Goal: Task Accomplishment & Management: Complete application form

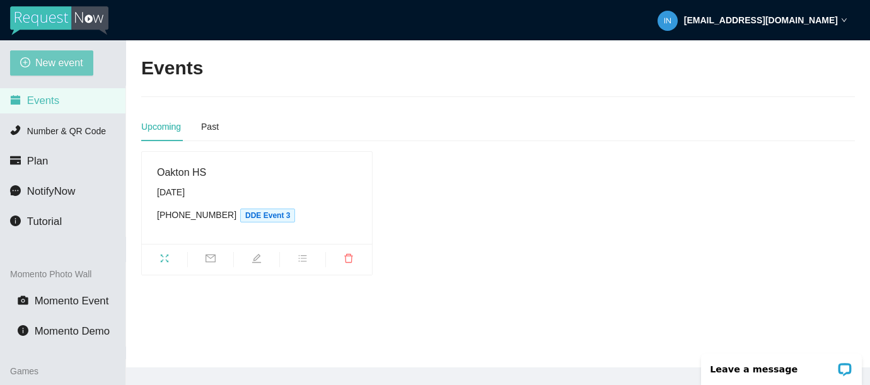
click at [69, 59] on span "New event" at bounding box center [59, 63] width 48 height 16
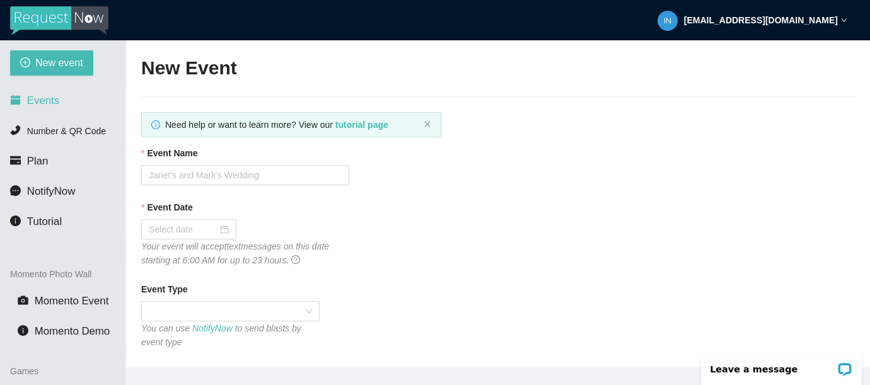
click at [56, 103] on span "Events" at bounding box center [43, 101] width 32 height 12
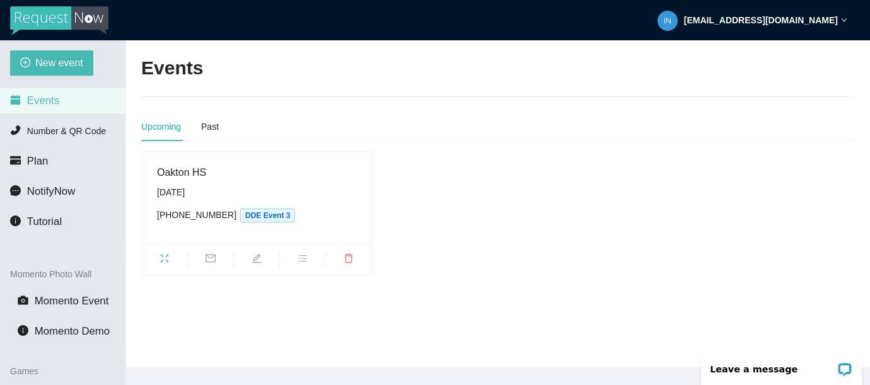
click at [233, 182] on div "Oakton HS [DATE] [PHONE_NUMBER] DDE Event 3" at bounding box center [257, 198] width 200 height 67
click at [261, 262] on icon "edit" at bounding box center [257, 259] width 10 height 10
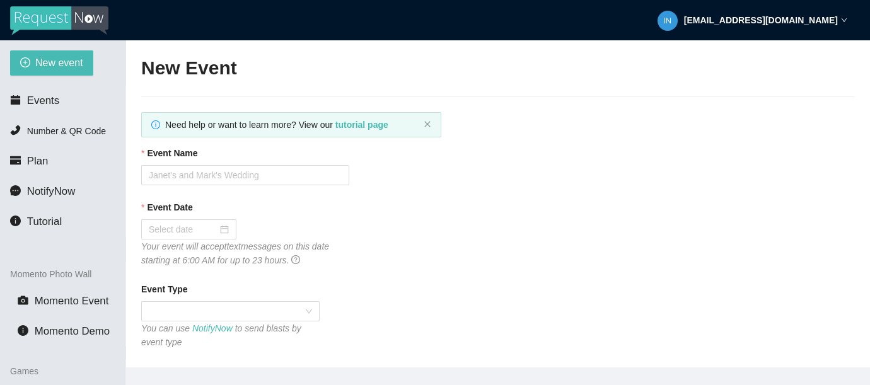
type textarea "Thank you for joining us for Homecoming 2025! Please get home safely. Go Cougar…"
type input "Oakton HS"
type input "[DATE]"
type input "400"
type textarea "Welcome to Homecoming 2025 @ [GEOGRAPHIC_DATA]! The DJ has received your reques…"
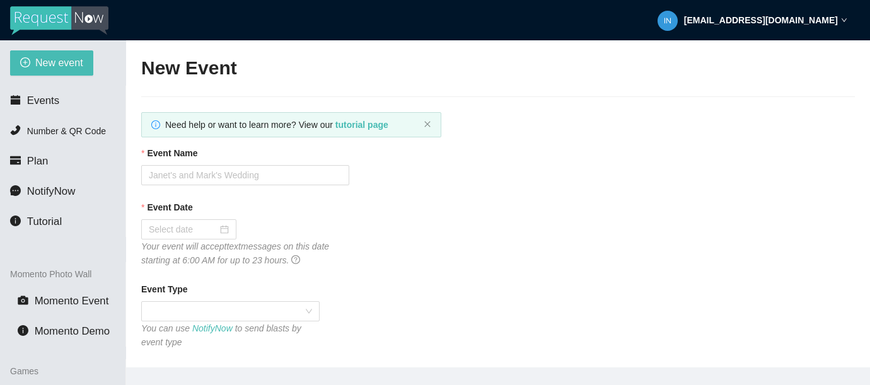
type textarea "Thank you for joining us for Homecoming 2025! Please get home safely. Go Cougar…"
checkbox input "true"
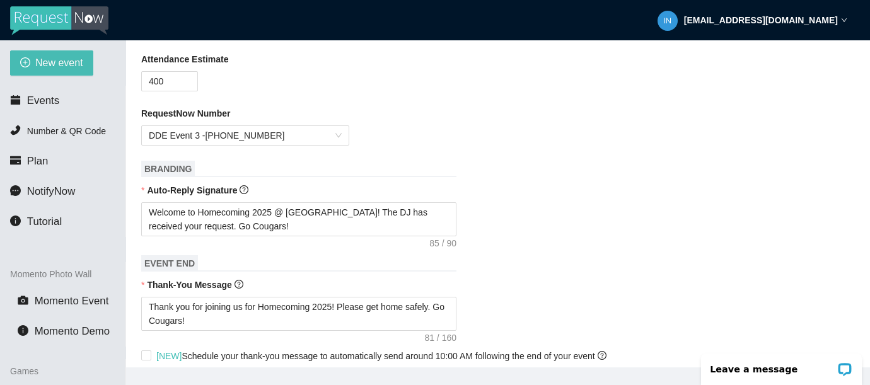
scroll to position [322, 0]
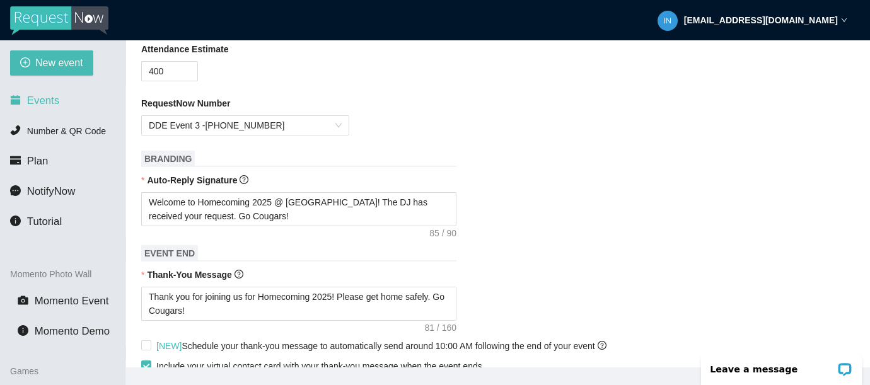
click at [38, 100] on span "Events" at bounding box center [43, 101] width 32 height 12
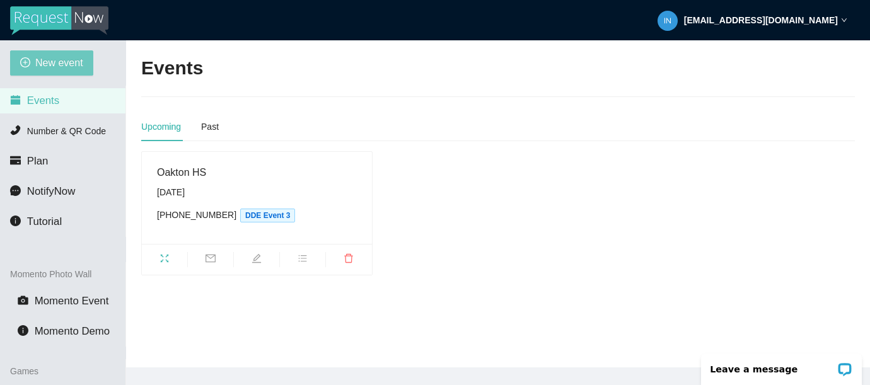
click at [47, 62] on span "New event" at bounding box center [59, 63] width 48 height 16
type textarea "[URL][DOMAIN_NAME]"
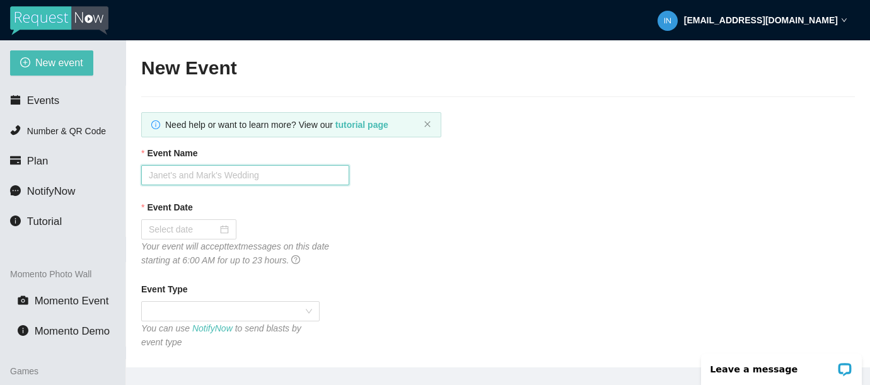
click at [188, 177] on input "Event Name" at bounding box center [245, 175] width 208 height 20
type input "Broadneck HS"
click at [177, 229] on input "Event Date" at bounding box center [183, 230] width 69 height 14
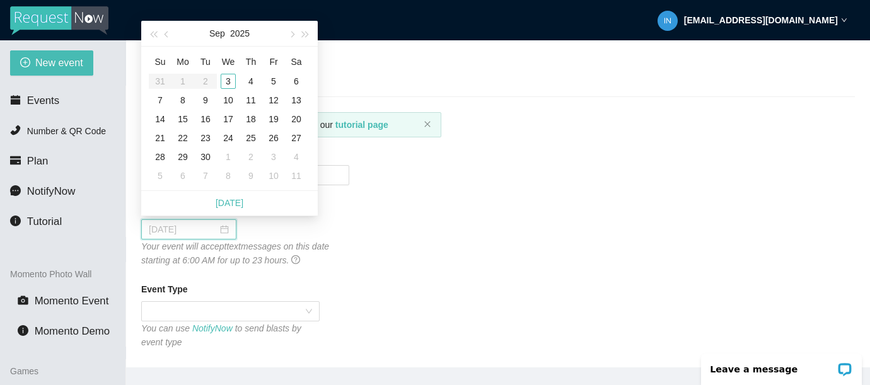
type input "[DATE]"
click at [294, 120] on div "20" at bounding box center [296, 119] width 15 height 15
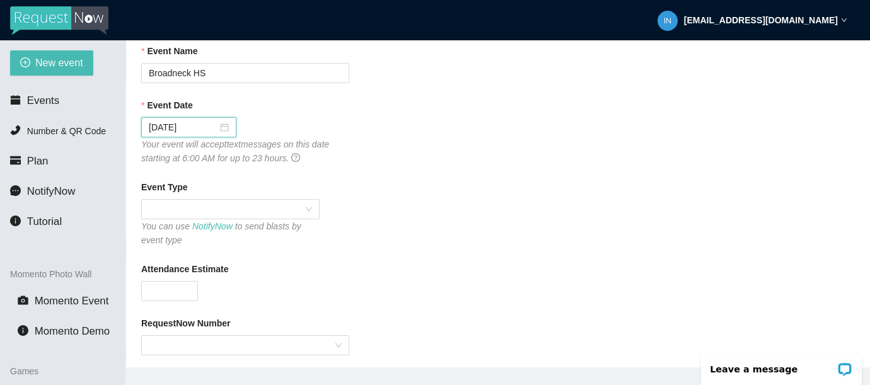
scroll to position [116, 0]
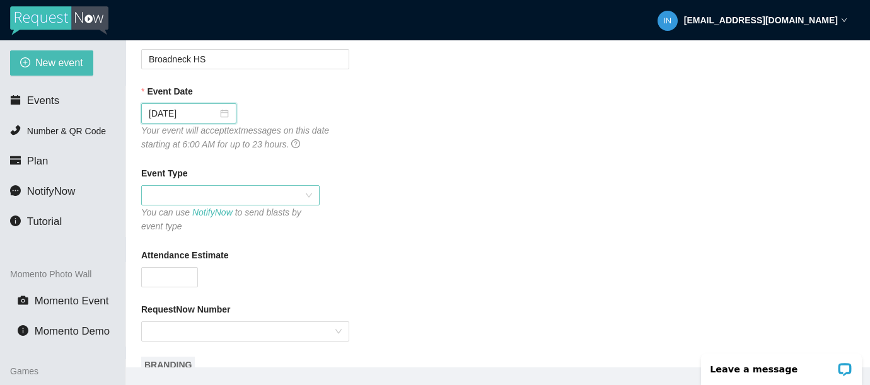
click at [305, 189] on span at bounding box center [230, 195] width 163 height 19
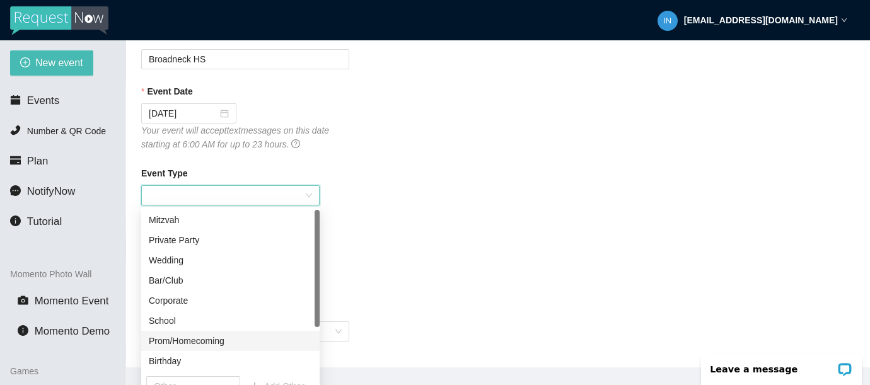
click at [203, 335] on div "Prom/Homecoming" at bounding box center [230, 341] width 163 height 14
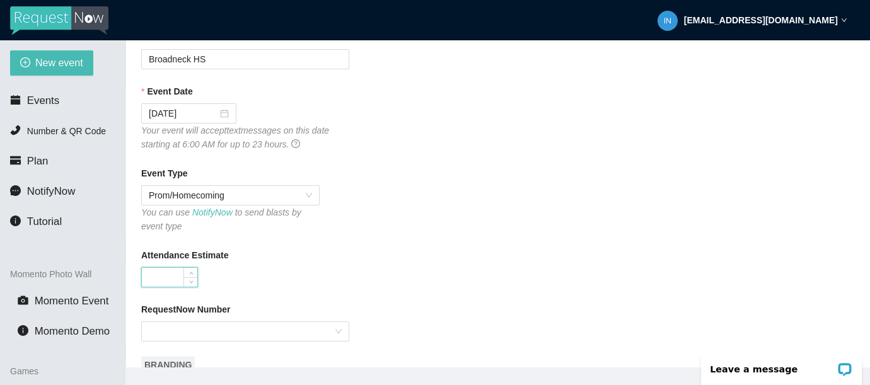
click at [174, 271] on input "Attendance Estimate" at bounding box center [169, 277] width 55 height 19
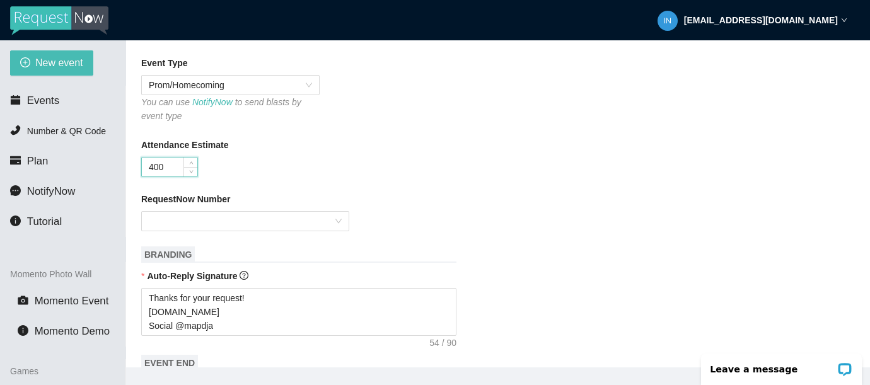
scroll to position [264, 0]
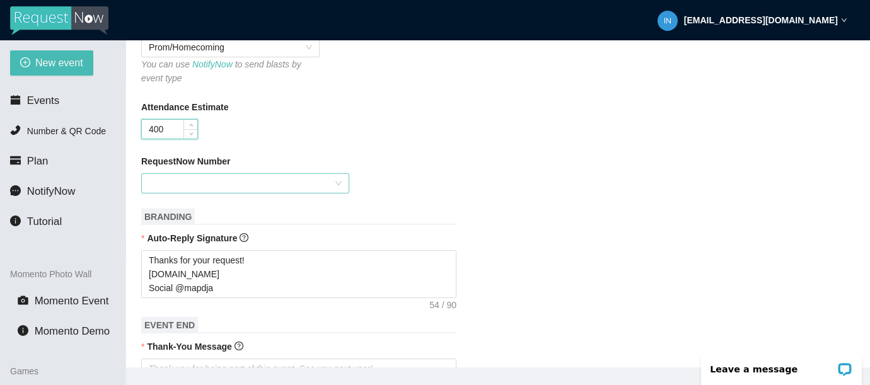
type input "400"
click at [323, 178] on input "RequestNow Number" at bounding box center [241, 183] width 184 height 19
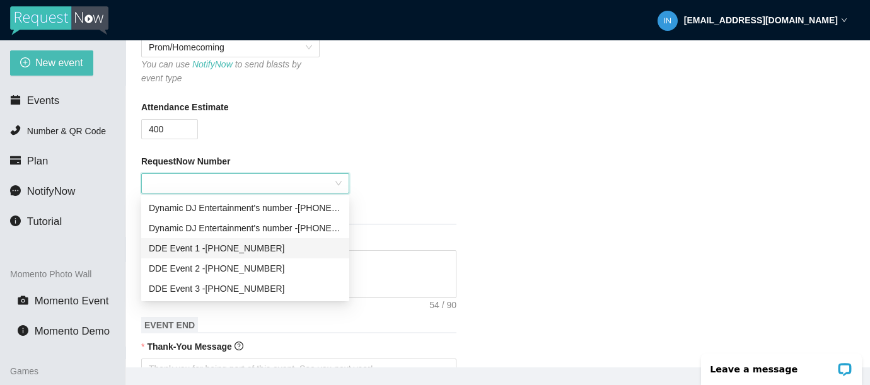
click at [233, 243] on div "DDE Event [PHONE_NUMBER]" at bounding box center [245, 249] width 193 height 14
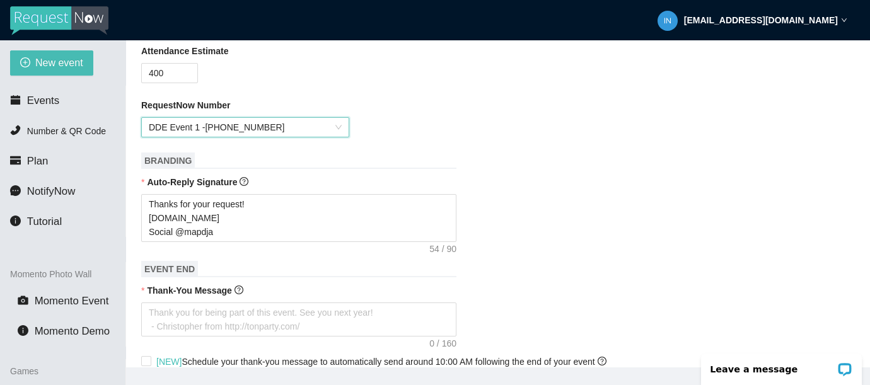
scroll to position [321, 0]
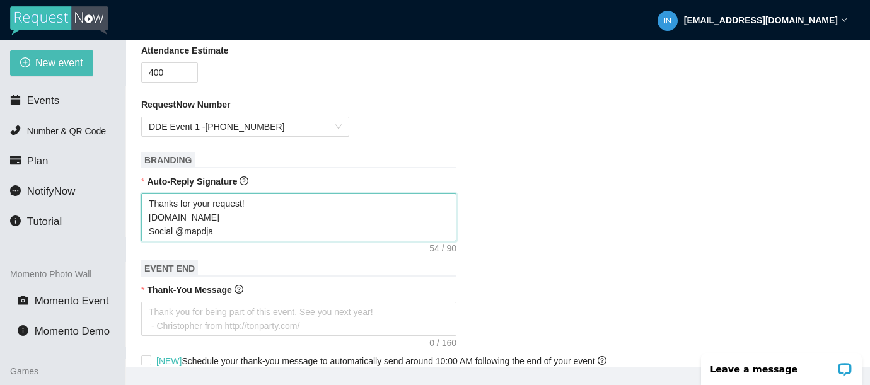
drag, startPoint x: 218, startPoint y: 233, endPoint x: 143, endPoint y: 205, distance: 79.4
click at [142, 205] on textarea "Thanks for your request! [DOMAIN_NAME] Social @mapdja" at bounding box center [298, 218] width 315 height 48
type textarea "W"
type textarea "We"
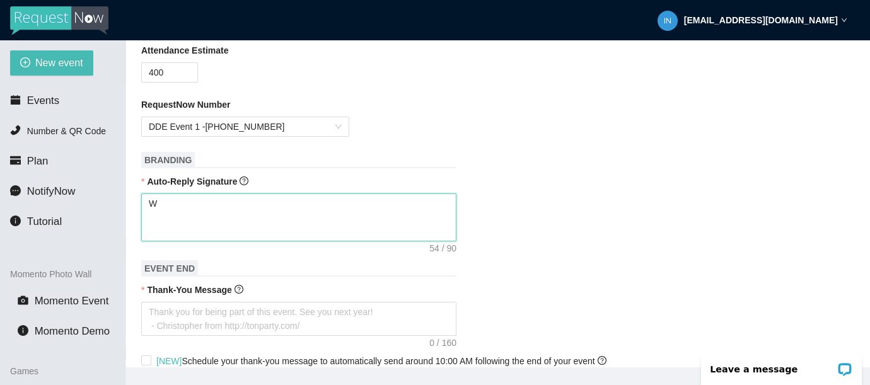
type textarea "We"
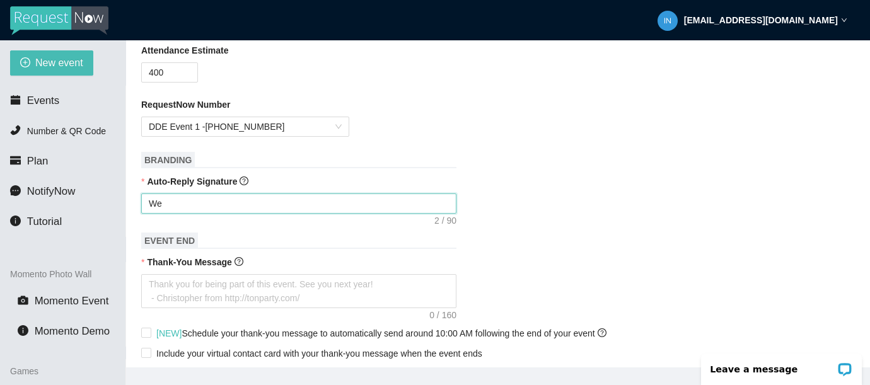
type textarea "Wel"
type textarea "Welc"
type textarea "Welco"
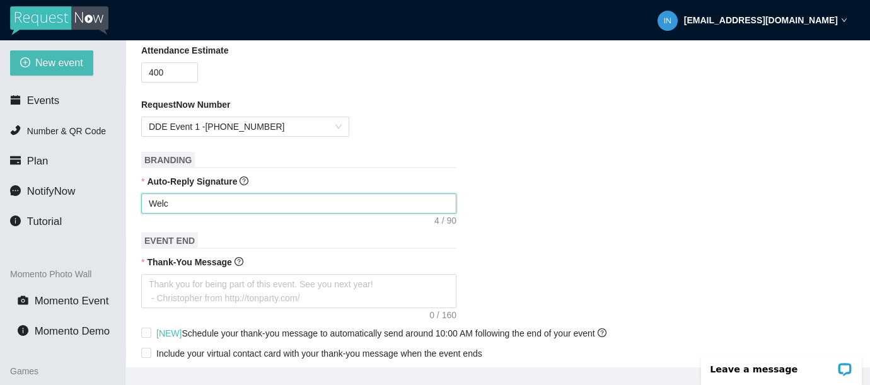
type textarea "Welco"
type textarea "Welcom"
type textarea "Welcome"
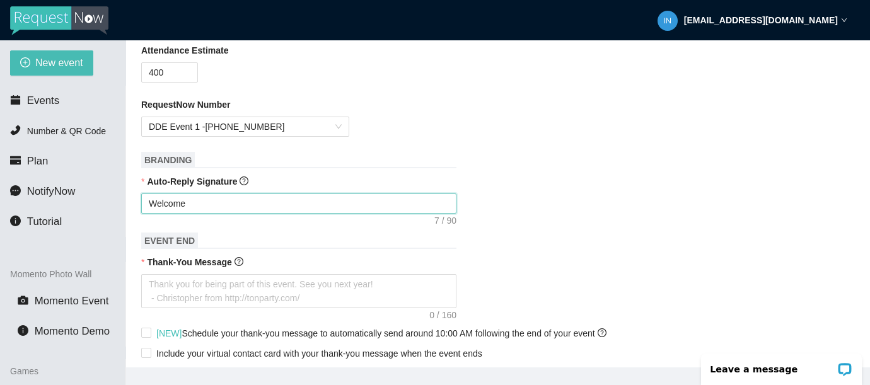
type textarea "Welcome"
type textarea "Welcome t"
type textarea "Welcome to"
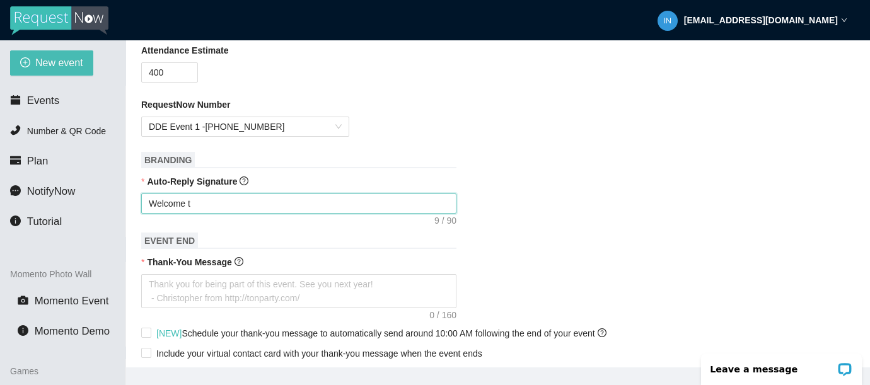
type textarea "Welcome to"
type textarea "Welcome to H"
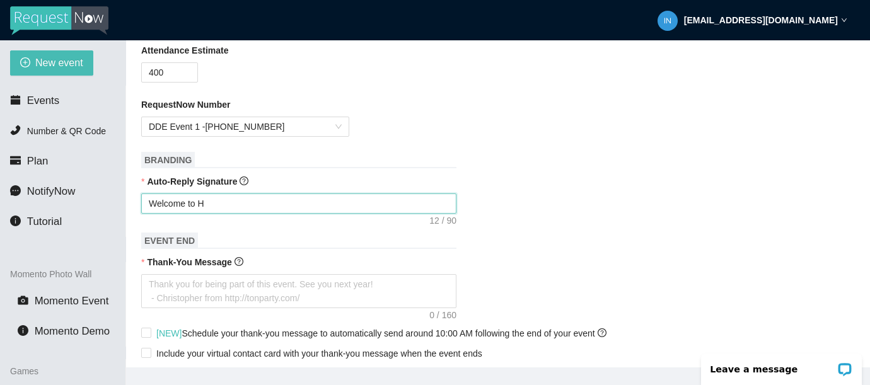
type textarea "Welcome to Ho"
type textarea "Welcome to Hom"
type textarea "Welcome to Home"
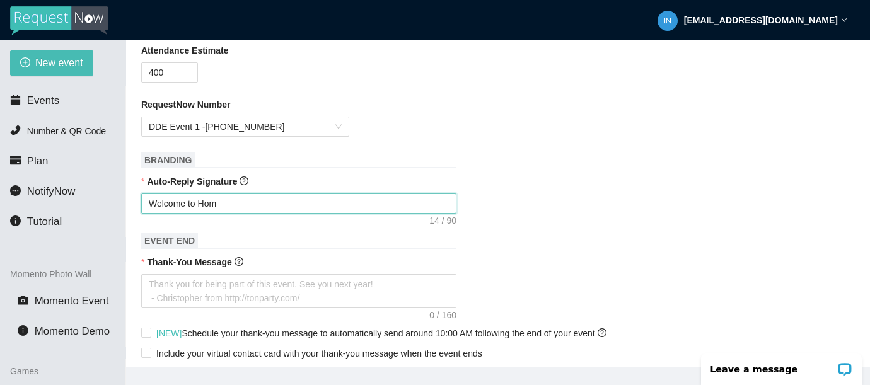
type textarea "Welcome to Home"
type textarea "Welcome to Homec"
type textarea "Welcome to Homeco"
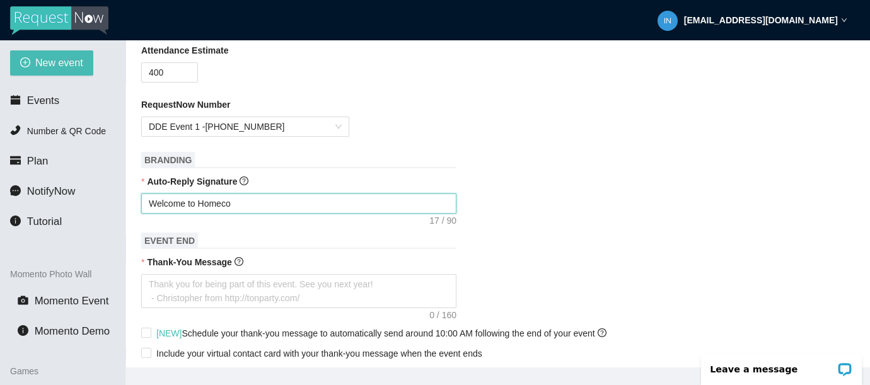
type textarea "Welcome to Homecom"
type textarea "Welcome to Homecomi"
type textarea "Welcome to Homecomin"
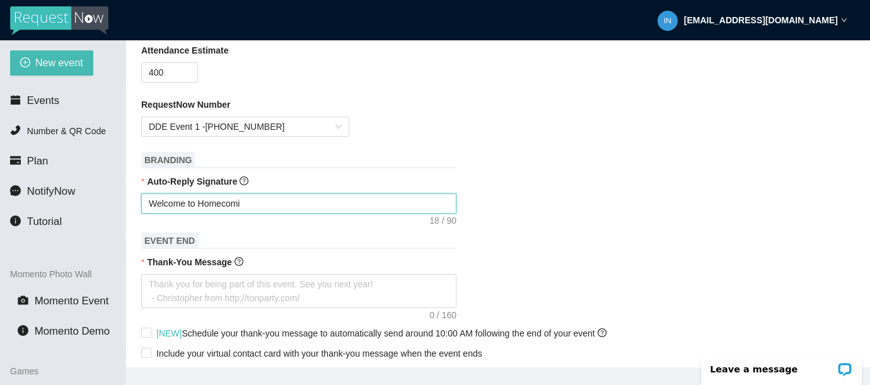
type textarea "Welcome to Homecomin"
type textarea "Welcome to Homecoming"
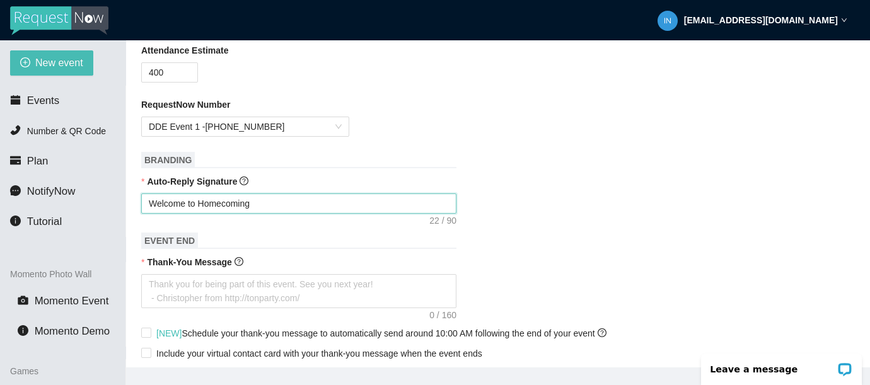
type textarea "Welcome to Homecoming 2"
type textarea "Welcome to Homecoming 20"
type textarea "Welcome to Homecoming 202"
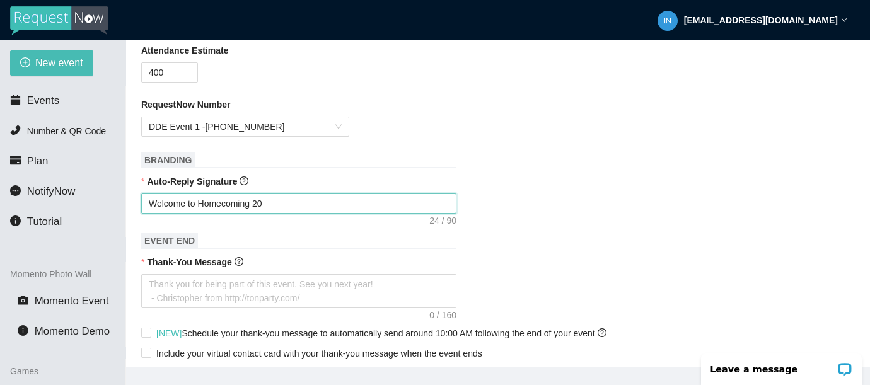
type textarea "Welcome to Homecoming 202"
type textarea "Welcome to Homecoming 2025"
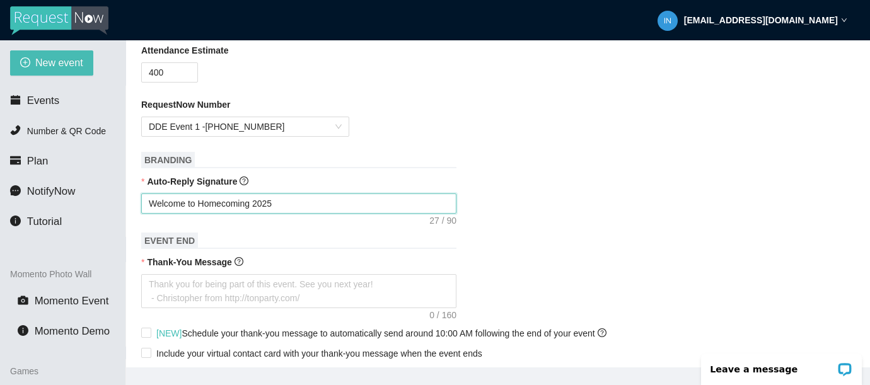
type textarea "Welcome to Homecoming 2025 @"
type textarea "Welcome to Homecoming 2025 @ B"
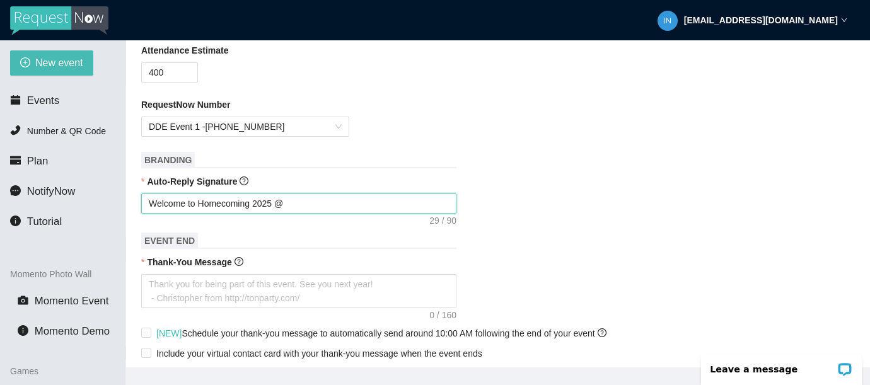
type textarea "Welcome to Homecoming 2025 @ B"
type textarea "Welcome to Homecoming 2025 @ Br"
type textarea "Welcome to Homecoming 2025 @ Bro"
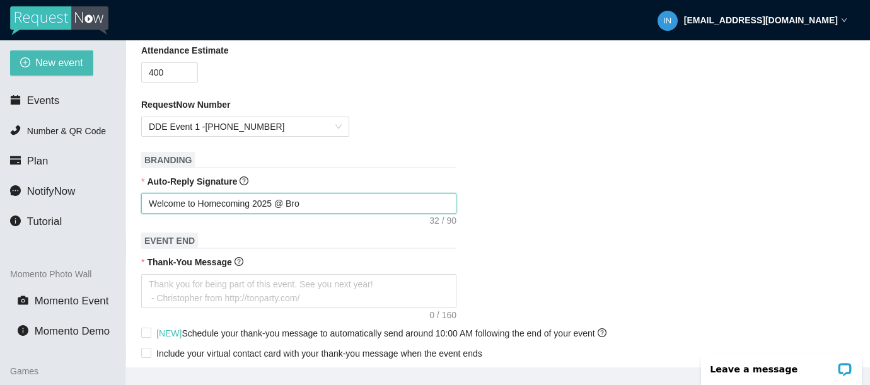
type textarea "Welcome to Homecoming 2025 @ Broa"
type textarea "Welcome to Homecoming 2025 @ Broad"
type textarea "Welcome to Homecoming 2025 @ Broadn"
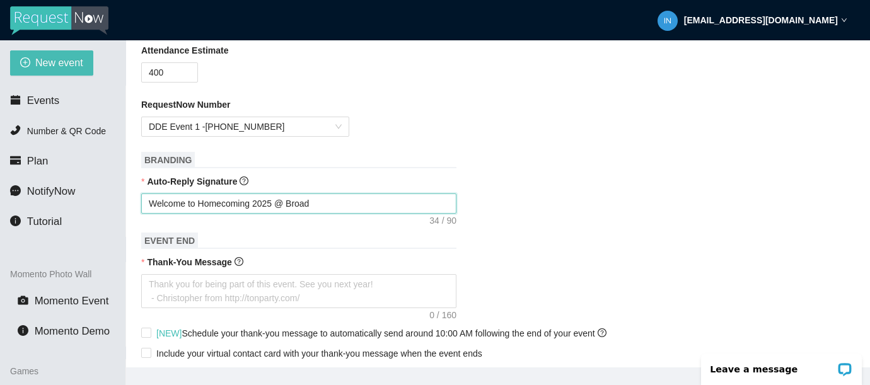
type textarea "Welcome to Homecoming 2025 @ Broadn"
type textarea "Welcome to Homecoming 2025 @ [GEOGRAPHIC_DATA]"
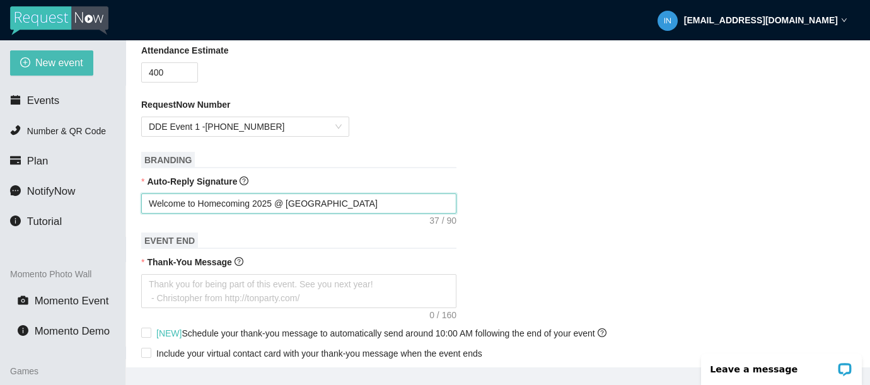
type textarea "Welcome to Homecoming 2025 @ [GEOGRAPHIC_DATA]"
type textarea "Welcome to Homecoming 2025 @ Broadneck H"
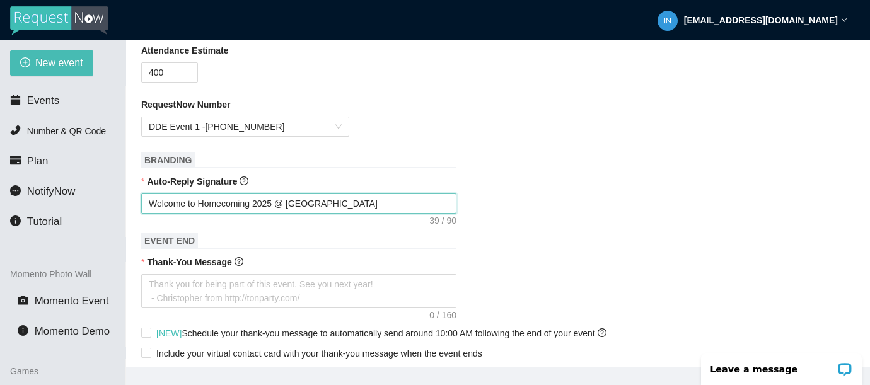
type textarea "Welcome to Homecoming 2025 @ Broadneck H"
type textarea "Welcome to Homecoming 2025 @ [GEOGRAPHIC_DATA]"
type textarea "Welcome to Homecoming 2025 @ Broadneck HS!"
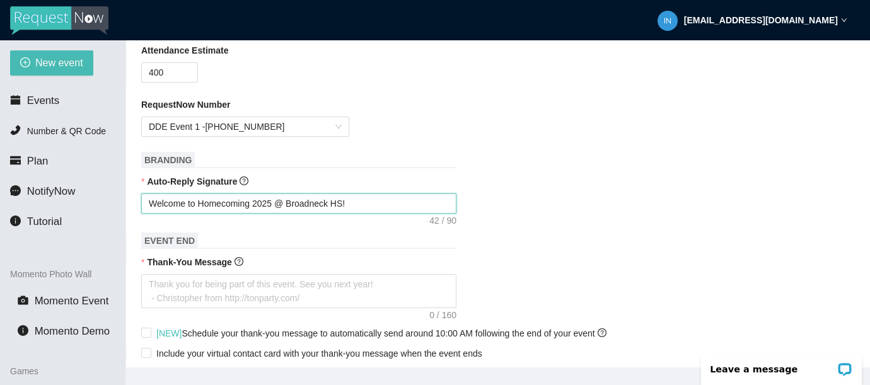
type textarea "Welcome to Homecoming 2025 @ Broadneck HS!"
type textarea "Welcome to Homecoming 2025 @ Broadneck HS! T"
type textarea "Welcome to Homecoming 2025 @ Broadneck HS! Th"
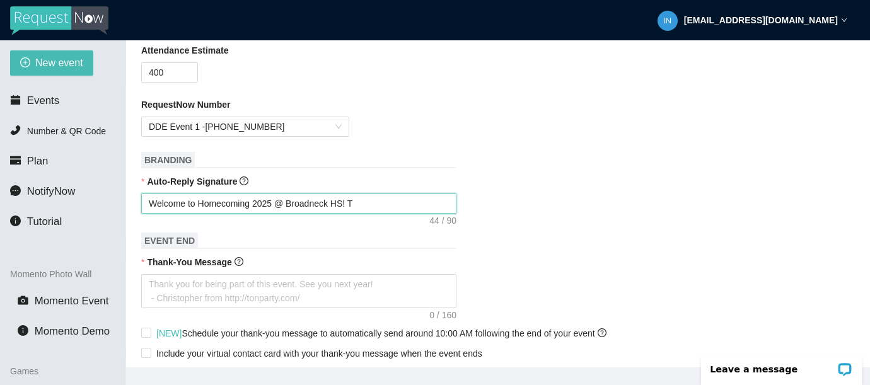
type textarea "Welcome to Homecoming 2025 @ Broadneck HS! Th"
type textarea "Welcome to Homecoming 2025 @ Broadneck HS! The"
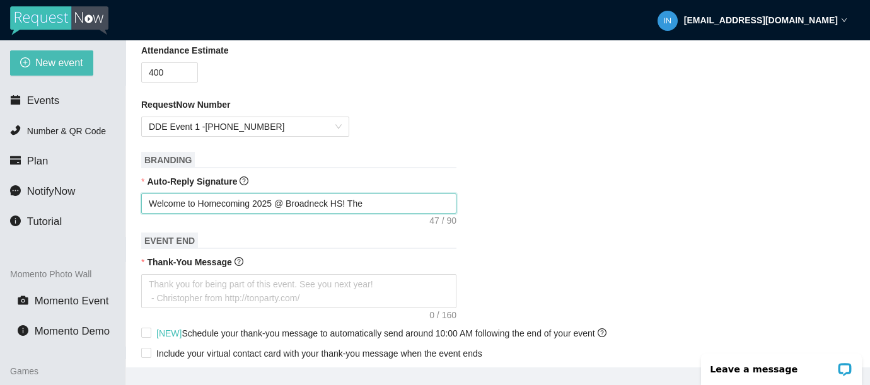
type textarea "Welcome to Homecoming 2025 @ Broadneck HS! The D"
type textarea "Welcome to Homecoming 2025 @ Broadneck HS! The DJ"
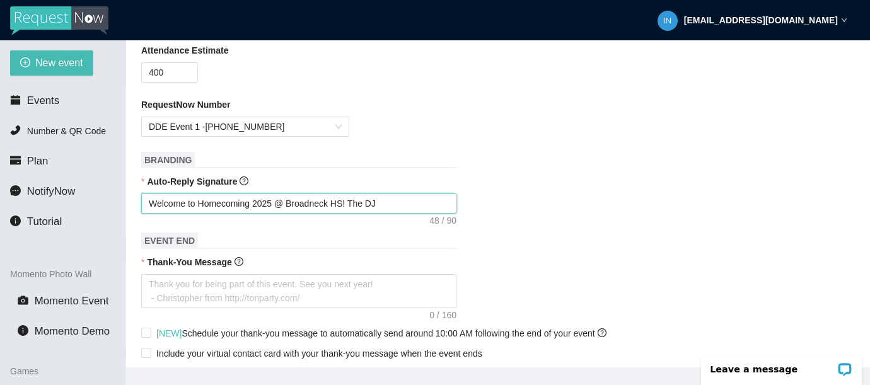
type textarea "Welcome to Homecoming 2025 @ Broadneck HS! The DJ"
type textarea "Welcome to Homecoming 2025 @ Broadneck HS! The [PERSON_NAME]"
type textarea "Welcome to Homecoming 2025 @ Broadneck HS! The DJ ha"
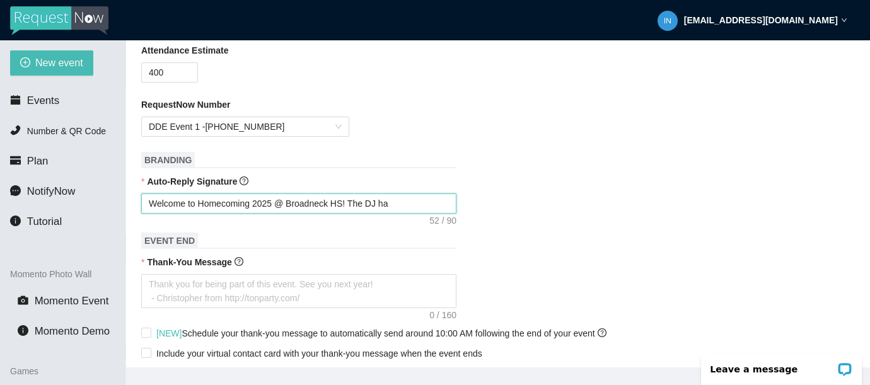
type textarea "Welcome to Homecoming 2025 @ Broadneck HS! The DJ has"
type textarea "Welcome to Homecoming 2025 @ Broadneck HS! The DJ has r"
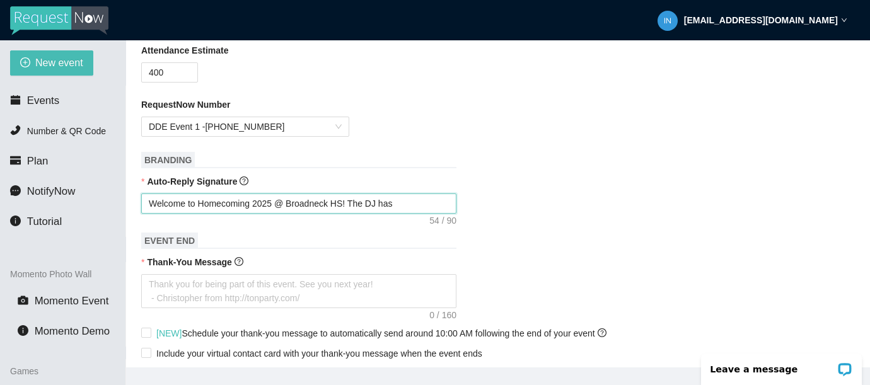
type textarea "Welcome to Homecoming 2025 @ Broadneck HS! The DJ has r"
type textarea "Welcome to Homecoming 2025 @ Broadneck HS! The DJ has re"
type textarea "Welcome to Homecoming 2025 @ Broadneck HS! The DJ has rec"
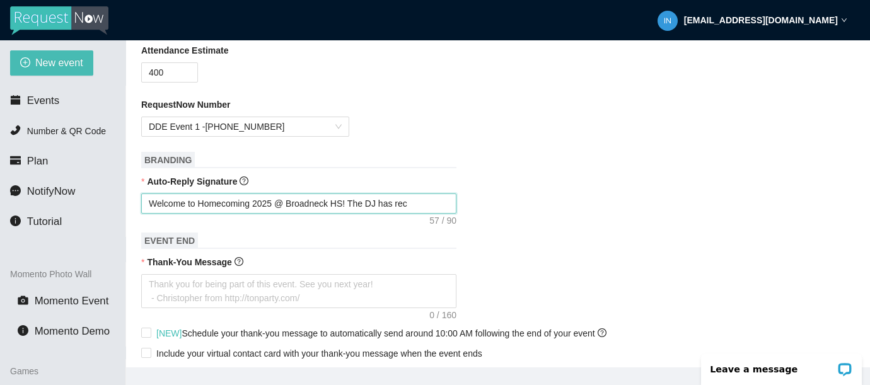
type textarea "Welcome to Homecoming 2025 @ Broadneck HS! The DJ has rece"
type textarea "Welcome to Homecoming 2025 @ Broadneck HS! The DJ has recei"
type textarea "Welcome to Homecoming 2025 @ Broadneck HS! The DJ has receiv"
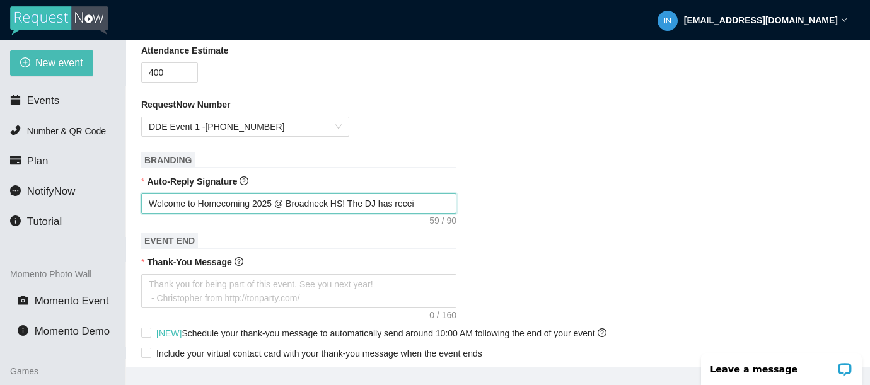
type textarea "Welcome to Homecoming 2025 @ Broadneck HS! The DJ has receiv"
type textarea "Welcome to Homecoming 2025 @ Broadneck HS! The DJ has receive"
type textarea "Welcome to Homecoming 2025 @ Broadneck HS! The DJ has received"
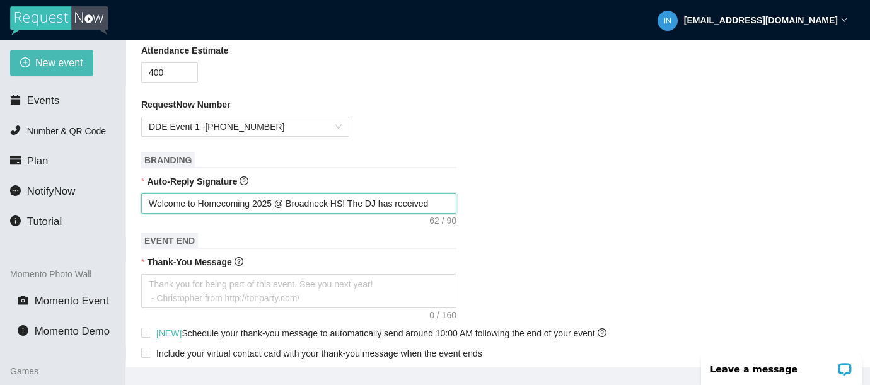
type textarea "Welcome to Homecoming 2025 @ Broadneck HS! The DJ has received"
type textarea "Welcome to Homecoming 2025 @ Broadneck HS! The DJ has received y"
type textarea "Welcome to Homecoming 2025 @ Broadneck HS! The DJ has received yo"
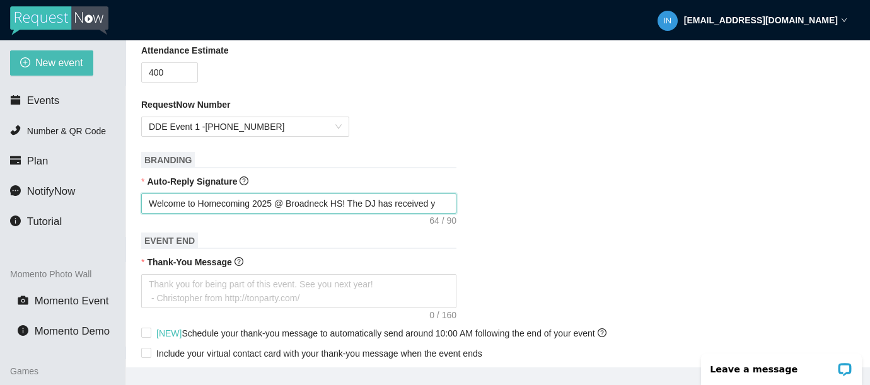
type textarea "Welcome to Homecoming 2025 @ Broadneck HS! The DJ has received yo"
type textarea "Welcome to Homecoming 2025 @ Broadneck HS! The DJ has received you"
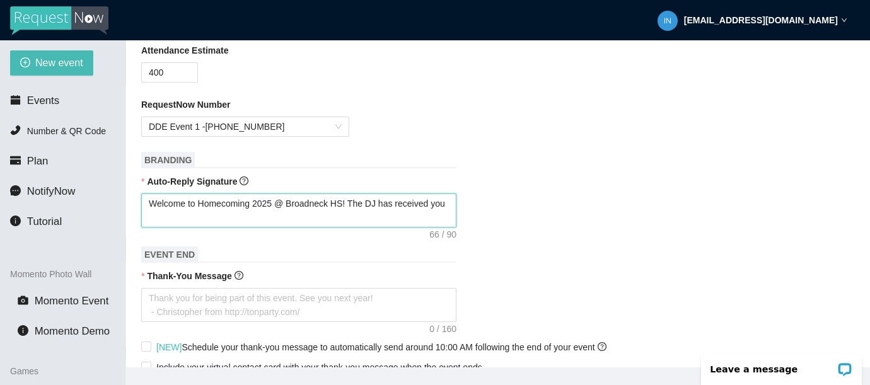
type textarea "Welcome to Homecoming 2025 @ Broadneck HS! The DJ has received your"
type textarea "Welcome to Homecoming 2025 @ Broadneck HS! The DJ has received your r"
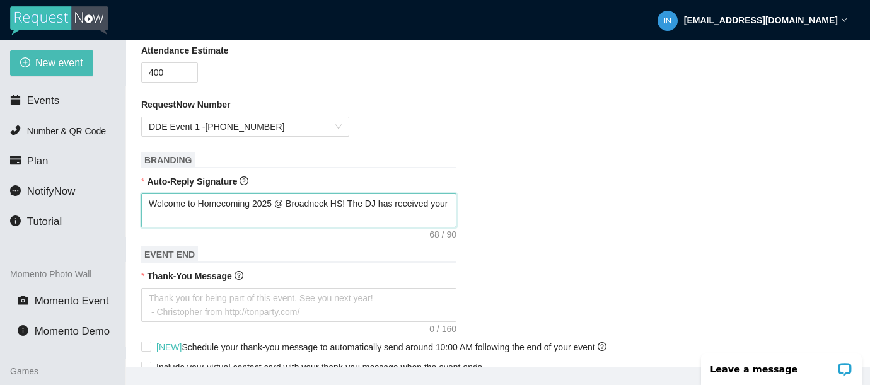
type textarea "Welcome to Homecoming 2025 @ Broadneck HS! The DJ has received your r"
type textarea "Welcome to Homecoming 2025 @ Broadneck HS! The DJ has received your re"
type textarea "Welcome to Homecoming 2025 @ Broadneck HS! The DJ has received your req"
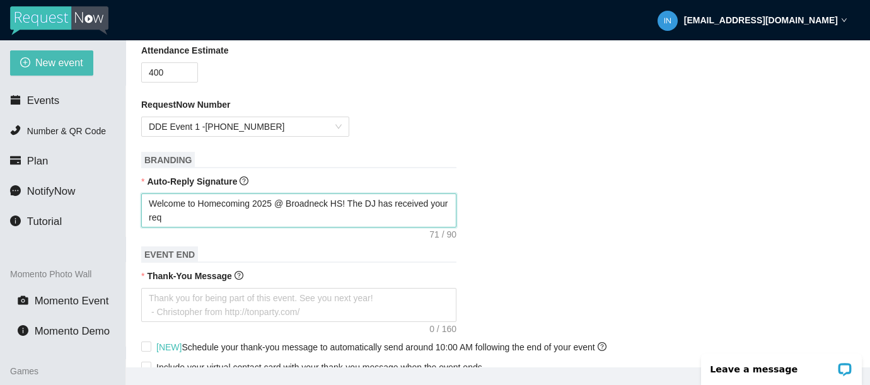
type textarea "Welcome to Homecoming 2025 @ Broadneck HS! The DJ has received your requ"
type textarea "Welcome to Homecoming 2025 @ Broadneck HS! The DJ has received your reque"
type textarea "Welcome to Homecoming 2025 @ Broadneck HS! The DJ has received your reques"
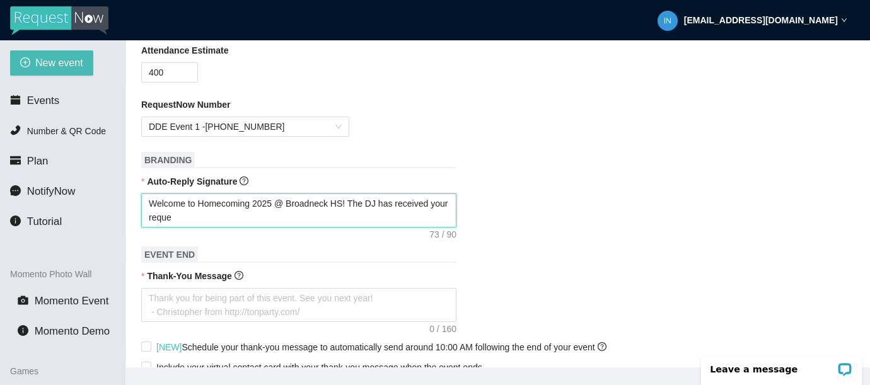
type textarea "Welcome to Homecoming 2025 @ Broadneck HS! The DJ has received your reques"
type textarea "Welcome to Homecoming 2025 @ Broadneck HS! The DJ has received your request"
type textarea "Welcome to Homecoming 2025 @ Broadneck HS! The DJ has received your request."
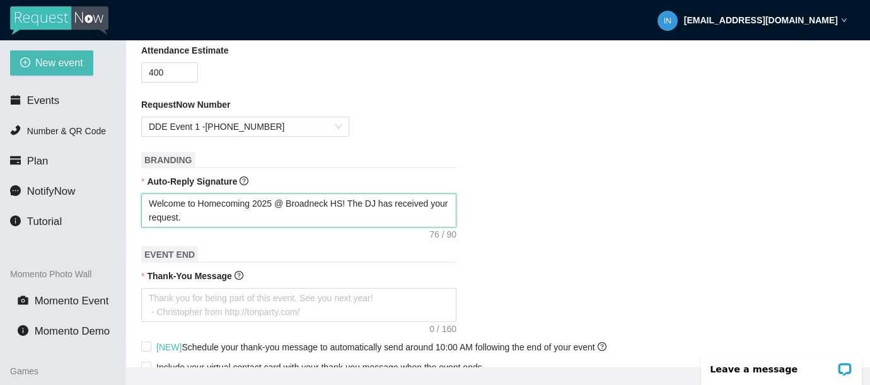
type textarea "Welcome to Homecoming 2025 @ Broadneck HS! The DJ has received your request."
type textarea "Welcome to Homecoming 2025 @ Broadneck HS! The DJ has received your request. G"
type textarea "Welcome to Homecoming 2025 @ Broadneck HS! The DJ has received your request. Go"
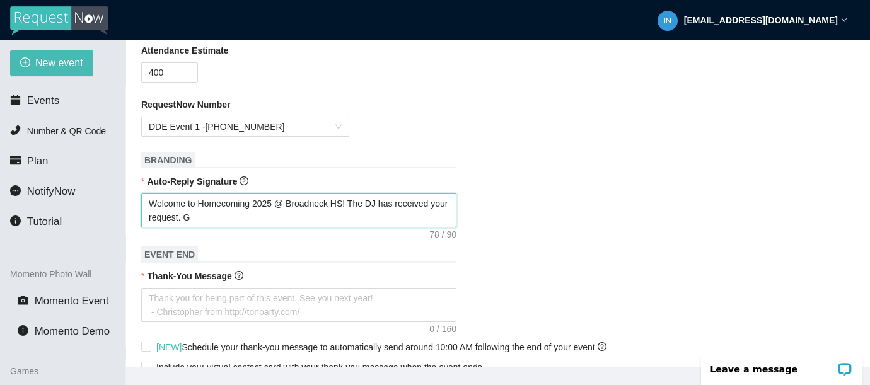
type textarea "Welcome to Homecoming 2025 @ Broadneck HS! The DJ has received your request. Go"
type textarea "Welcome to Homecoming 2025 @ Broadneck HS! The DJ has received your request. Go…"
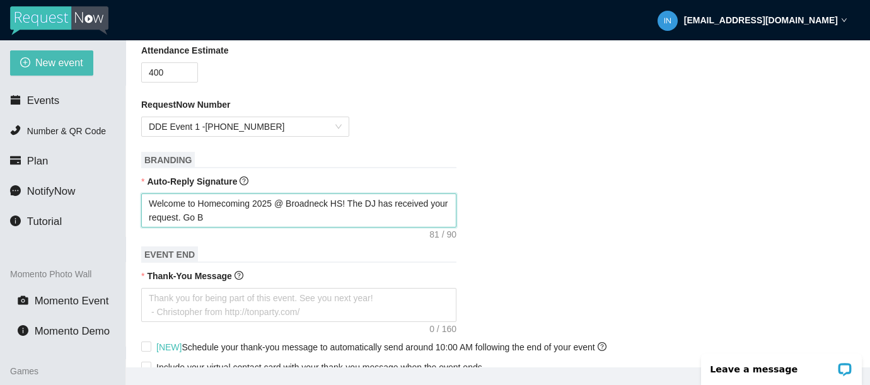
type textarea "Welcome to Homecoming 2025 @ Broadneck HS! The DJ has received your request. Go…"
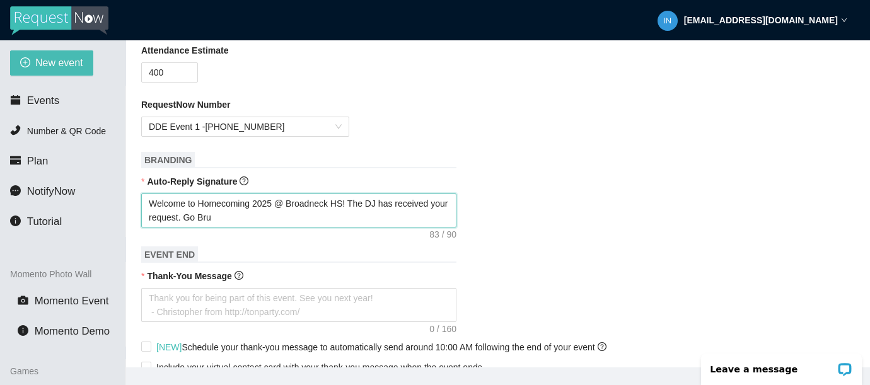
type textarea "Welcome to Homecoming 2025 @ Broadneck HS! The DJ has received your request. Go…"
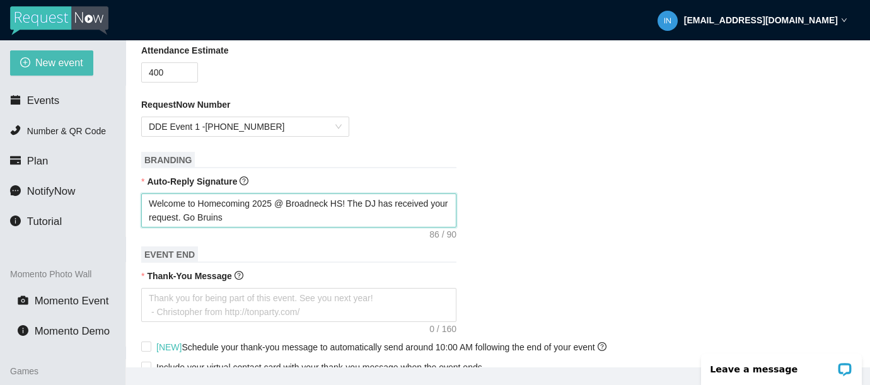
type textarea "Welcome to Homecoming 2025 @ Broadneck HS! The DJ has received your request. Go…"
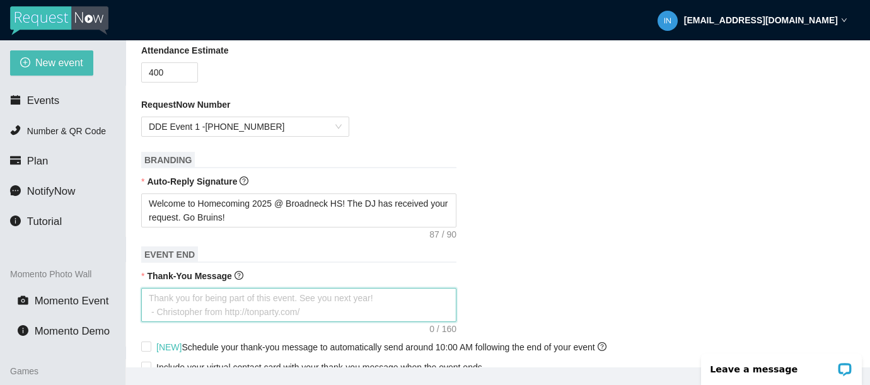
click at [242, 301] on textarea "Thank-You Message" at bounding box center [298, 305] width 315 height 34
type textarea "T"
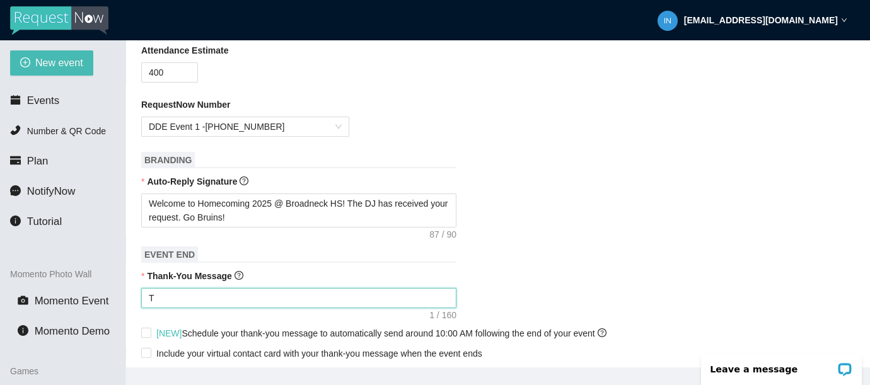
type textarea "Th"
type textarea "Tha"
type textarea "Than"
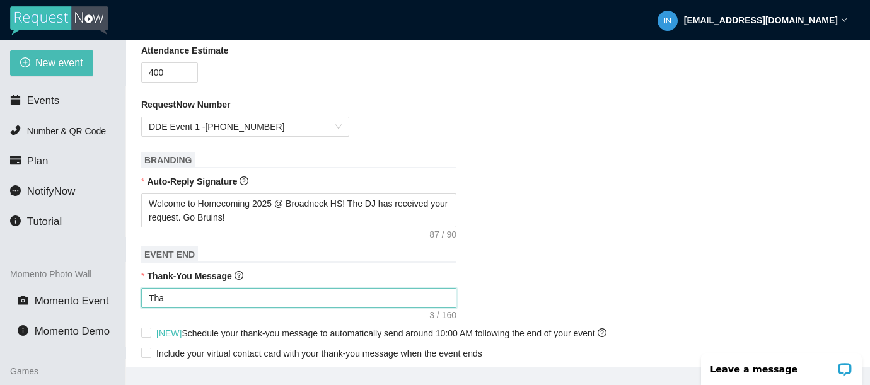
type textarea "Than"
type textarea "Thank"
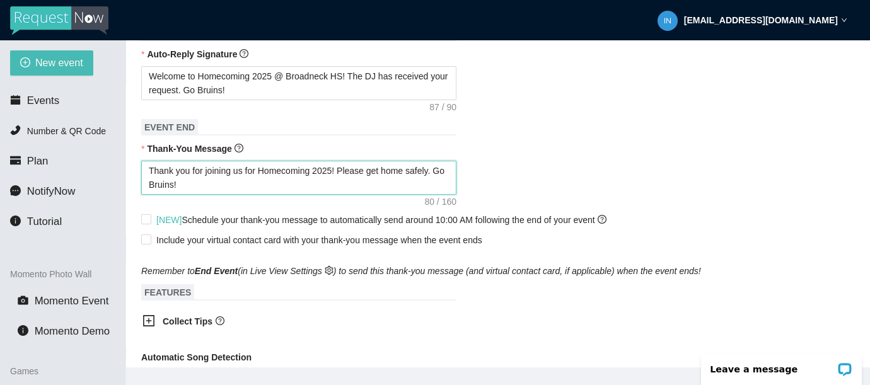
scroll to position [537, 0]
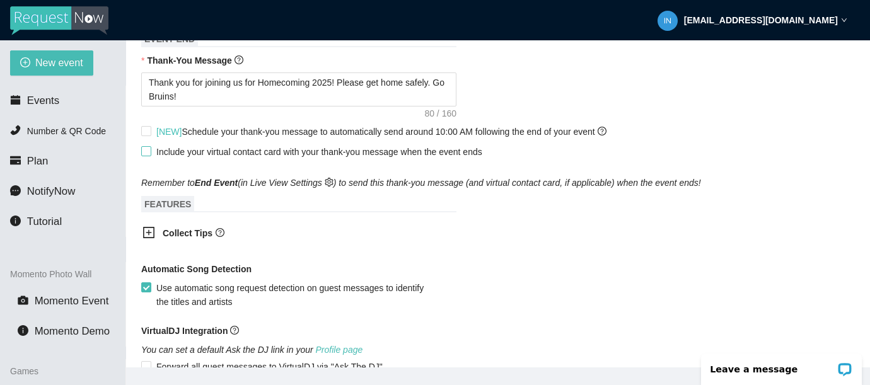
click at [148, 151] on input "Include your virtual contact card with your thank-you message when the event en…" at bounding box center [145, 150] width 9 height 9
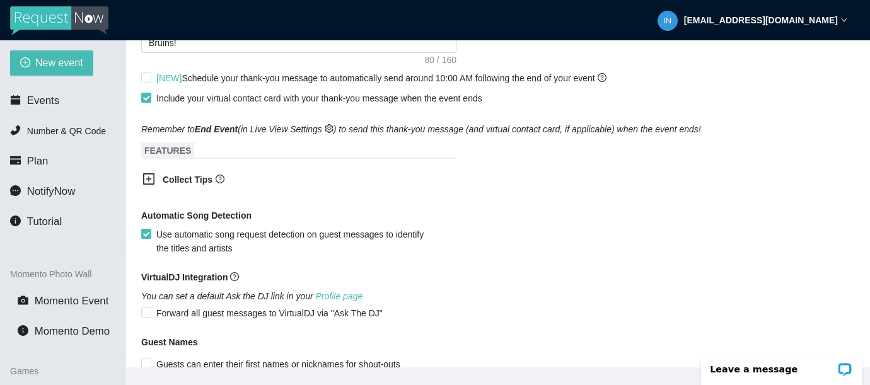
scroll to position [733, 0]
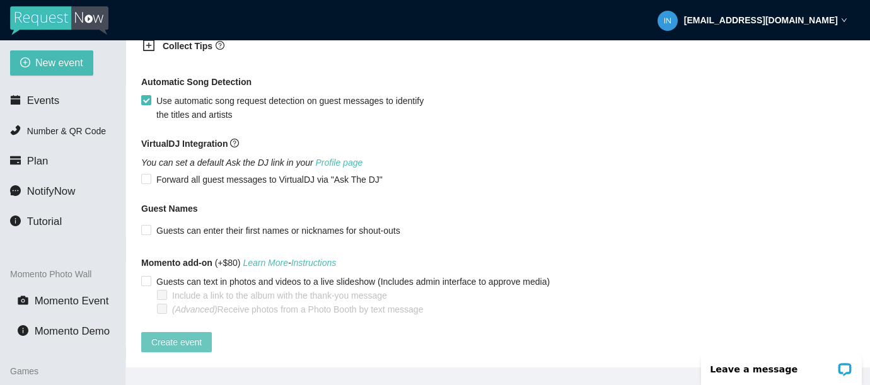
click at [172, 336] on span "Create event" at bounding box center [176, 342] width 50 height 14
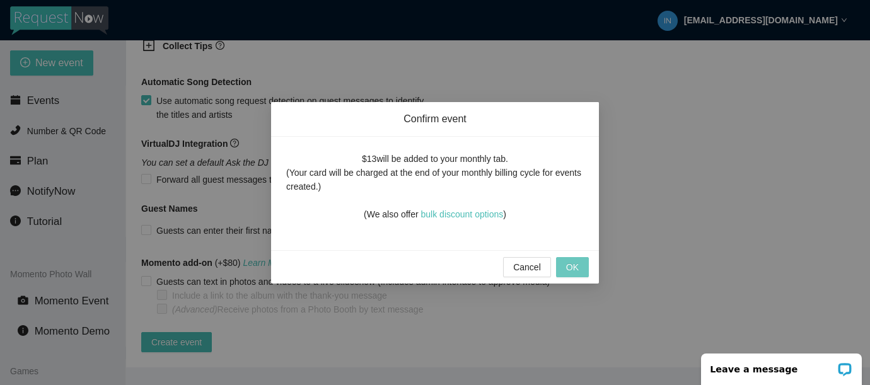
click at [578, 266] on span "OK" at bounding box center [572, 267] width 13 height 14
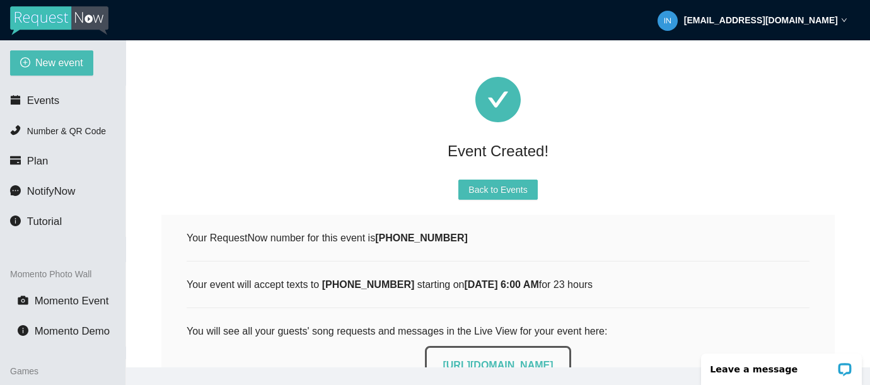
scroll to position [0, 0]
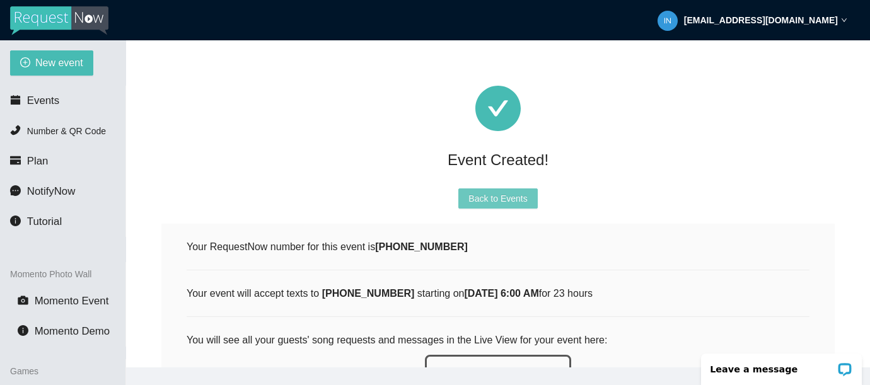
click at [513, 197] on span "Back to Events" at bounding box center [498, 199] width 59 height 14
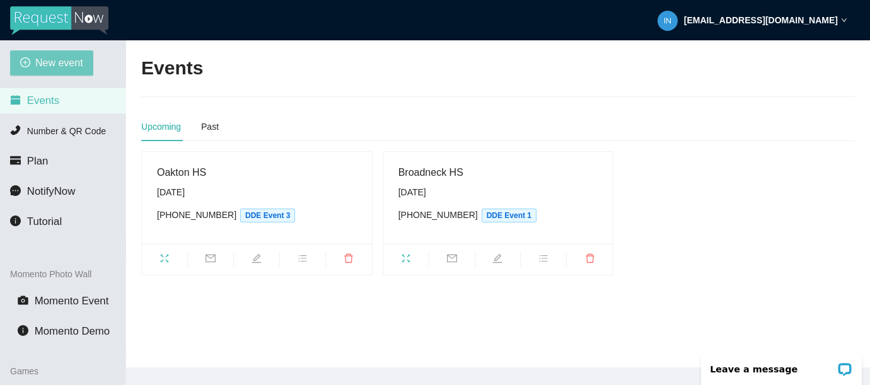
click at [55, 50] on button "New event" at bounding box center [51, 62] width 83 height 25
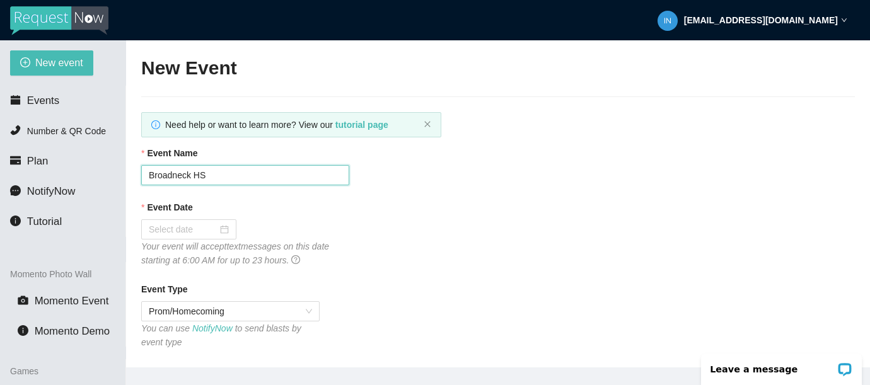
drag, startPoint x: 192, startPoint y: 173, endPoint x: 143, endPoint y: 173, distance: 48.6
click at [143, 173] on input "Broadneck HS" at bounding box center [245, 175] width 208 height 20
click at [216, 228] on div at bounding box center [189, 230] width 80 height 14
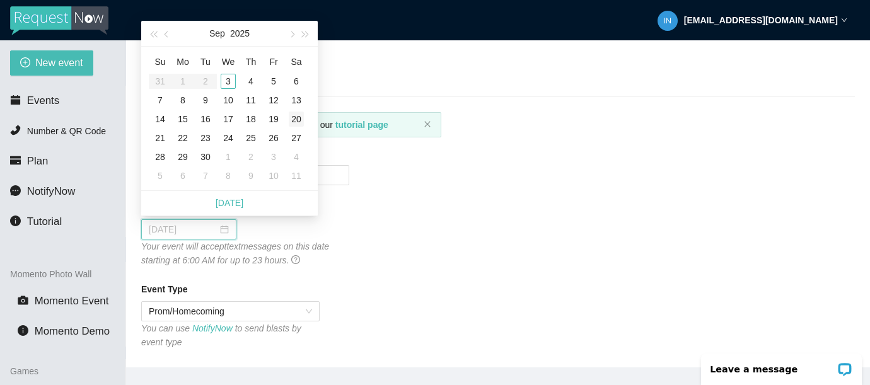
click at [300, 116] on div "20" at bounding box center [296, 119] width 15 height 15
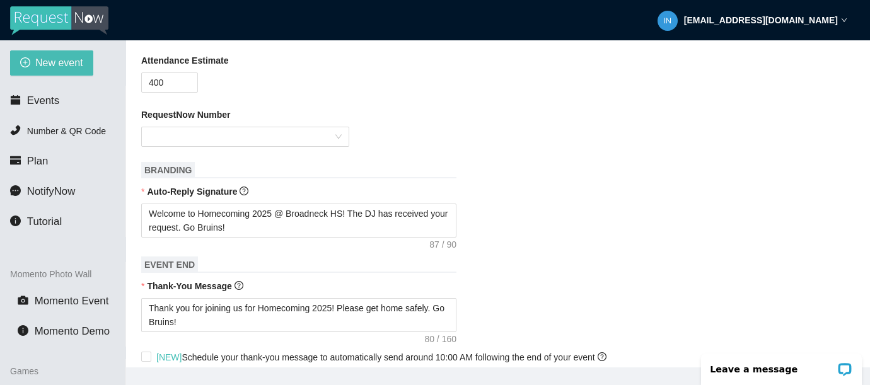
scroll to position [322, 0]
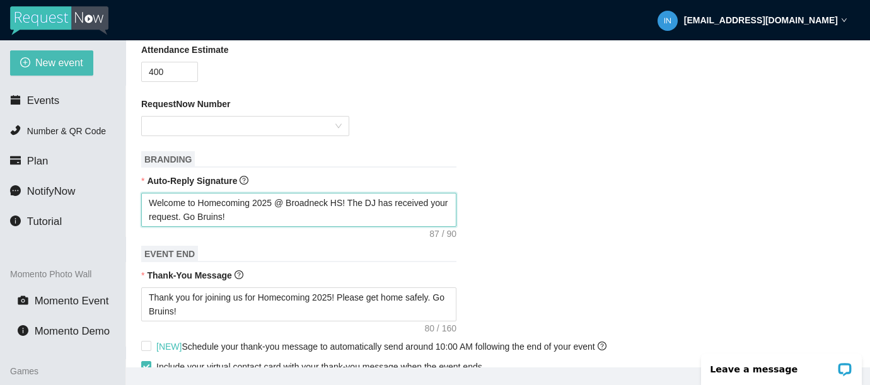
drag, startPoint x: 333, startPoint y: 202, endPoint x: 293, endPoint y: 200, distance: 40.4
click at [293, 200] on textarea "Welcome to Homecoming 2025 @ Broadneck HS! The DJ has received your request. Go…" at bounding box center [298, 210] width 315 height 34
click at [240, 215] on textarea "Welcome to Homecoming 2025 @ [GEOGRAPHIC_DATA]! The DJ has received your reques…" at bounding box center [298, 210] width 315 height 34
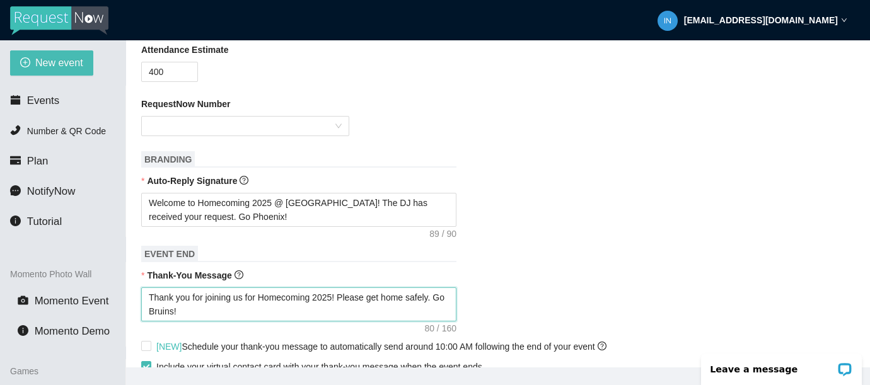
click at [188, 311] on textarea "Thank you for joining us for Homecoming 2025! Please get home safely. Go Bruins!" at bounding box center [298, 305] width 315 height 34
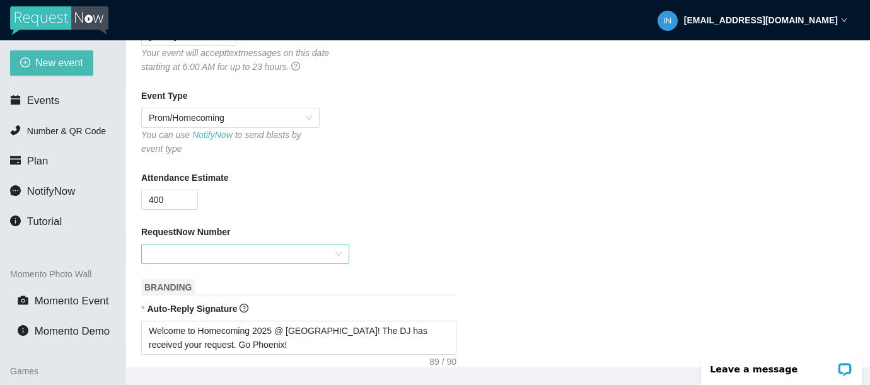
scroll to position [195, 0]
click at [257, 252] on input "RequestNow Number" at bounding box center [241, 252] width 184 height 19
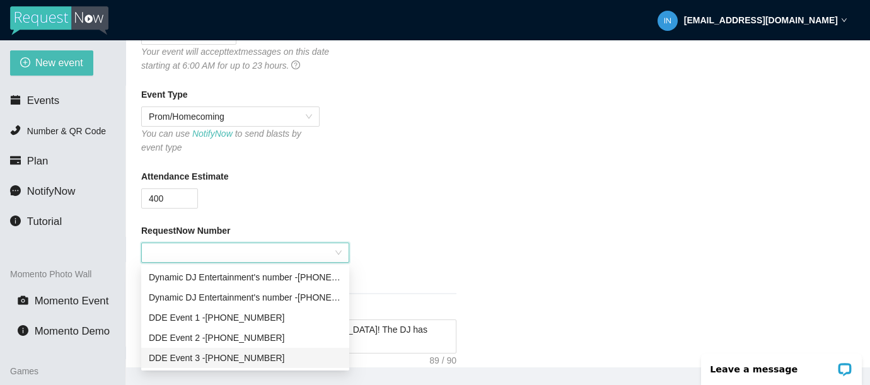
click at [224, 358] on div "DDE Event [PHONE_NUMBER]" at bounding box center [245, 358] width 193 height 14
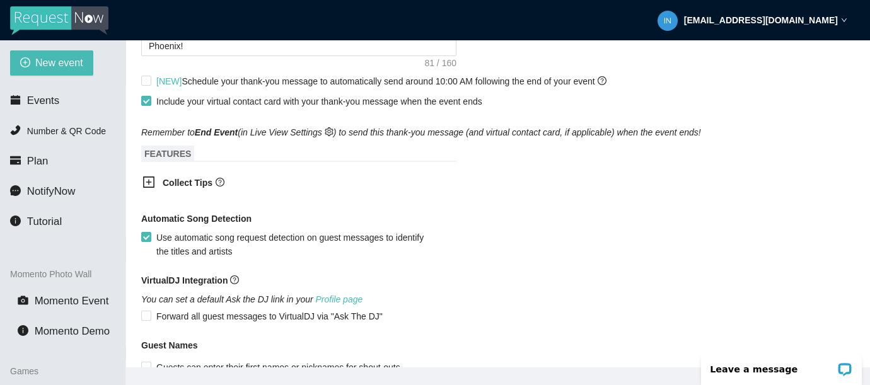
scroll to position [733, 0]
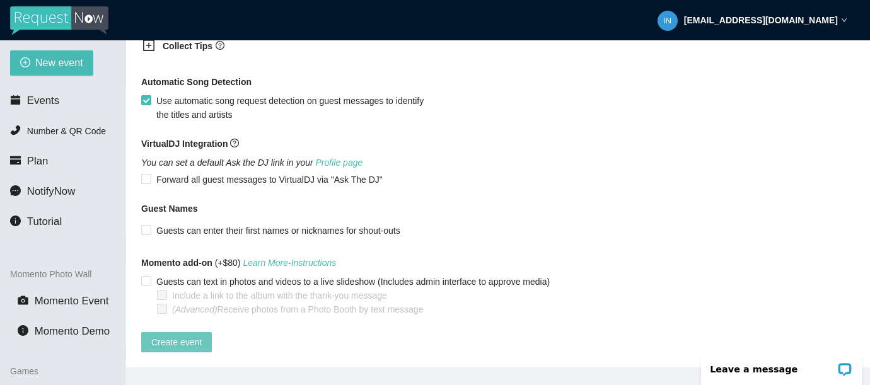
click at [198, 335] on span "Create event" at bounding box center [176, 342] width 50 height 14
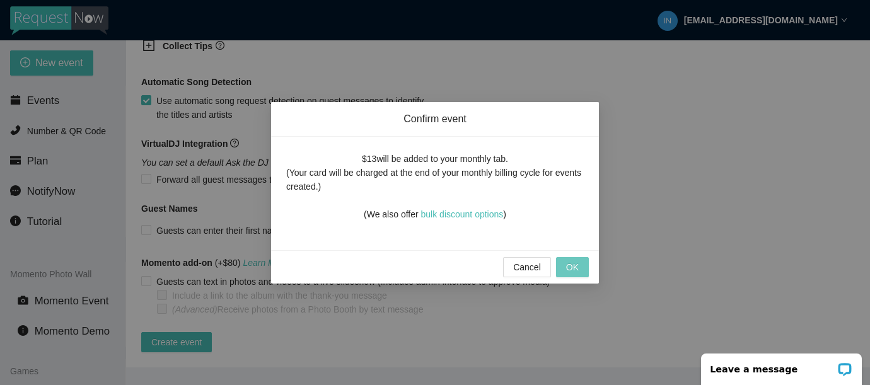
click at [578, 267] on span "OK" at bounding box center [572, 267] width 13 height 14
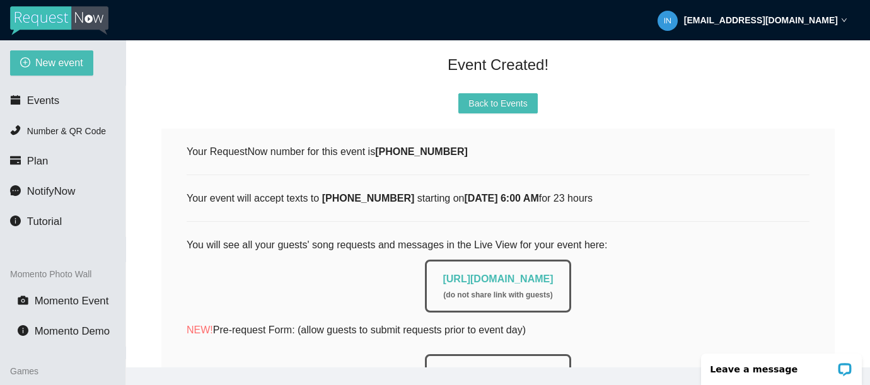
scroll to position [0, 0]
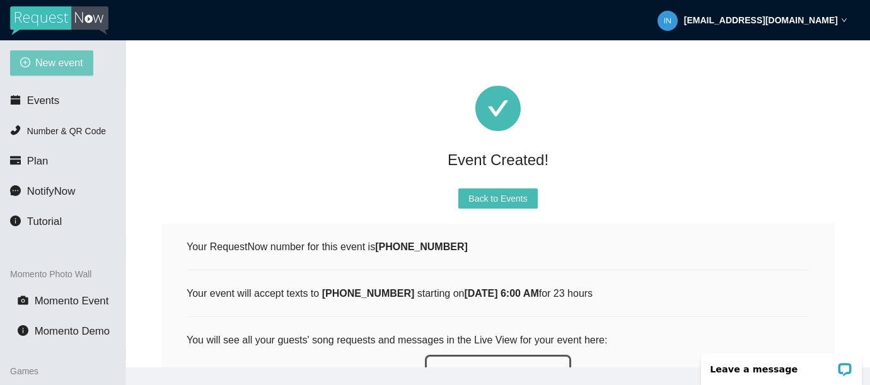
click at [62, 61] on span "New event" at bounding box center [59, 63] width 48 height 16
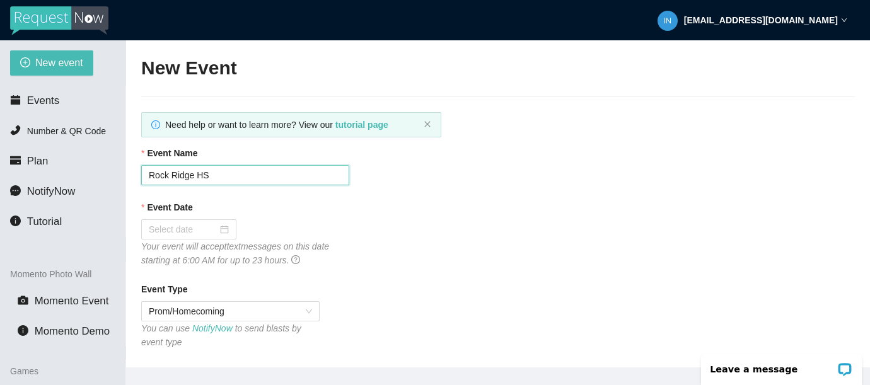
drag, startPoint x: 194, startPoint y: 175, endPoint x: 146, endPoint y: 175, distance: 47.9
click at [146, 175] on input "Rock Ridge HS" at bounding box center [245, 175] width 208 height 20
click at [205, 231] on input "Event Date" at bounding box center [183, 230] width 69 height 14
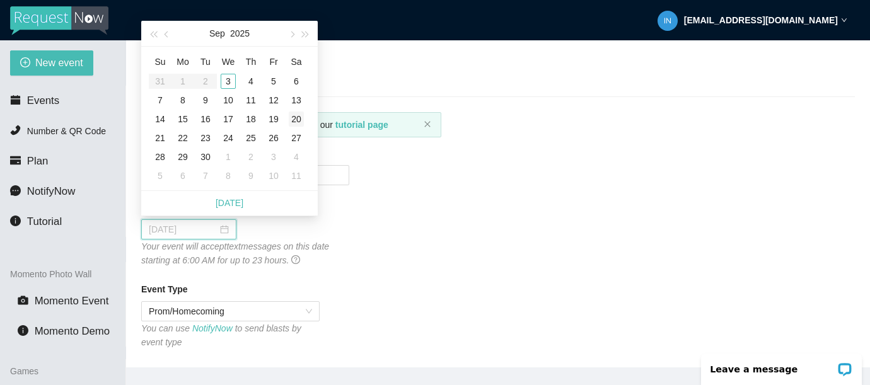
click at [297, 120] on div "20" at bounding box center [296, 119] width 15 height 15
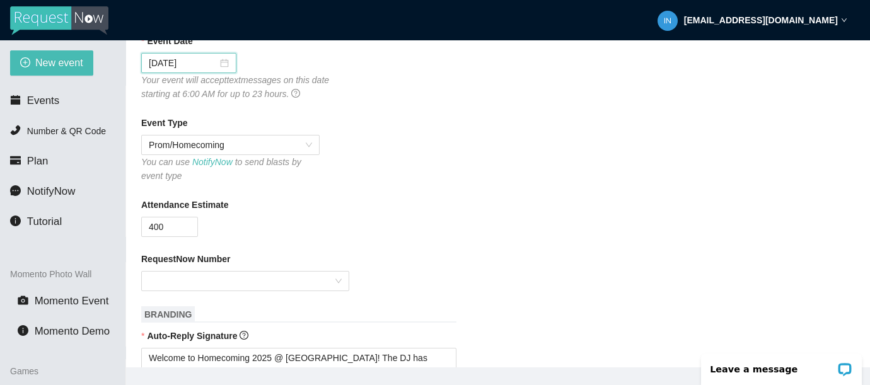
scroll to position [183, 0]
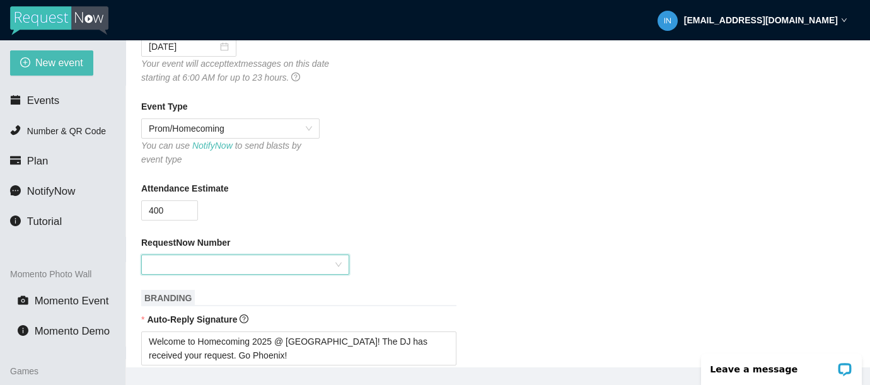
click at [248, 270] on input "RequestNow Number" at bounding box center [241, 264] width 184 height 19
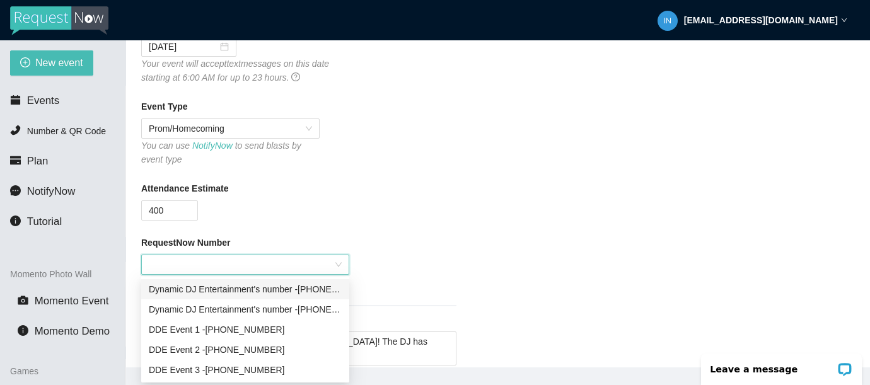
scroll to position [40, 0]
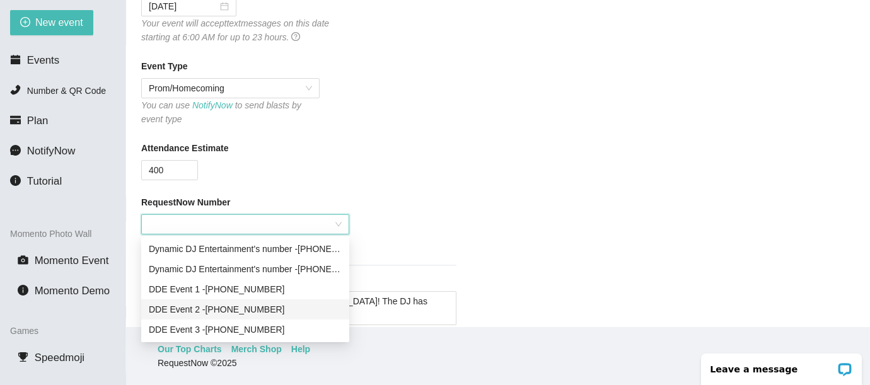
click at [248, 311] on div "DDE Event [PHONE_NUMBER]" at bounding box center [245, 310] width 193 height 14
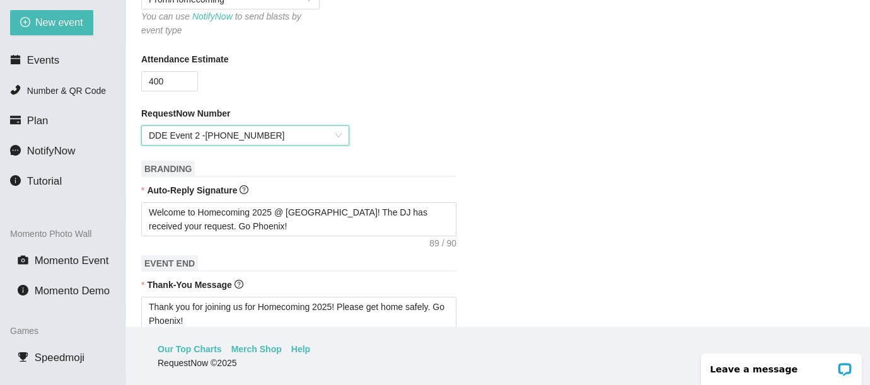
scroll to position [313, 0]
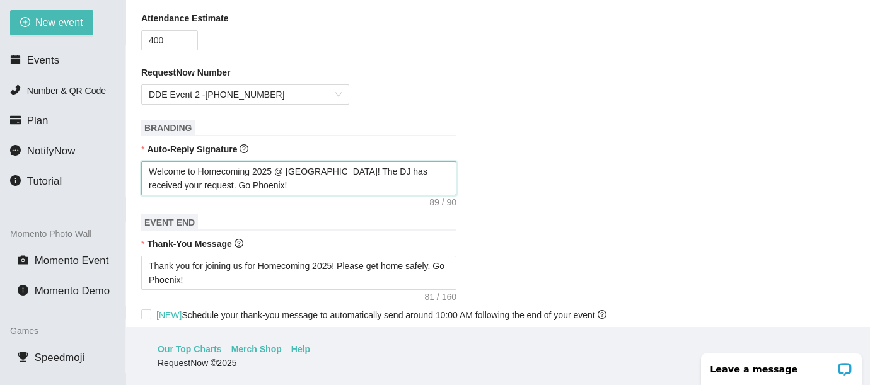
drag, startPoint x: 334, startPoint y: 170, endPoint x: 318, endPoint y: 170, distance: 15.1
click at [318, 170] on textarea "Welcome to Homecoming 2025 @ [GEOGRAPHIC_DATA]! The DJ has received your reques…" at bounding box center [298, 178] width 315 height 34
click at [334, 172] on textarea "Welcome to Homecoming 2025 @ [GEOGRAPHIC_DATA]! The DJ has received your reques…" at bounding box center [298, 178] width 315 height 34
drag, startPoint x: 334, startPoint y: 172, endPoint x: 317, endPoint y: 171, distance: 17.7
click at [317, 171] on textarea "Welcome to Homecoming 2025 @ [GEOGRAPHIC_DATA]! The DJ has received your reques…" at bounding box center [298, 178] width 315 height 34
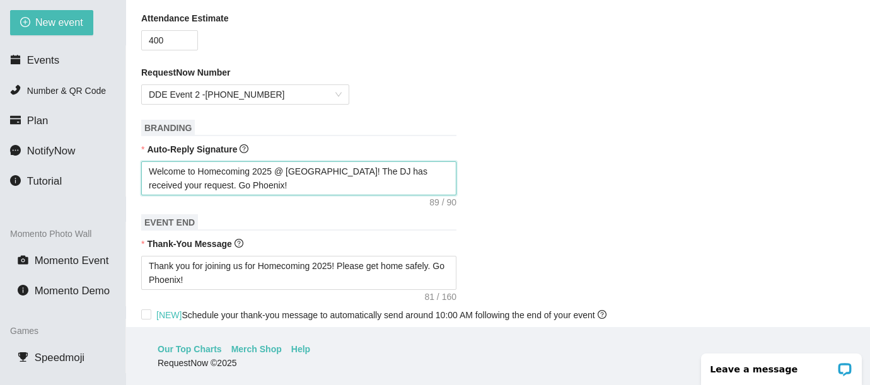
click at [317, 171] on textarea "Welcome to Homecoming 2025 @ [GEOGRAPHIC_DATA]! The DJ has received your reques…" at bounding box center [298, 178] width 315 height 34
drag, startPoint x: 317, startPoint y: 171, endPoint x: 291, endPoint y: 171, distance: 25.2
click at [291, 171] on textarea "Welcome to Homecoming 2025 @ [GEOGRAPHIC_DATA]! The DJ has received your reques…" at bounding box center [298, 178] width 315 height 34
drag, startPoint x: 250, startPoint y: 187, endPoint x: 220, endPoint y: 185, distance: 30.3
click at [220, 185] on textarea "Welcome to Homecoming 2025 @ Lightridge HS! The DJ has received your request. G…" at bounding box center [298, 178] width 315 height 34
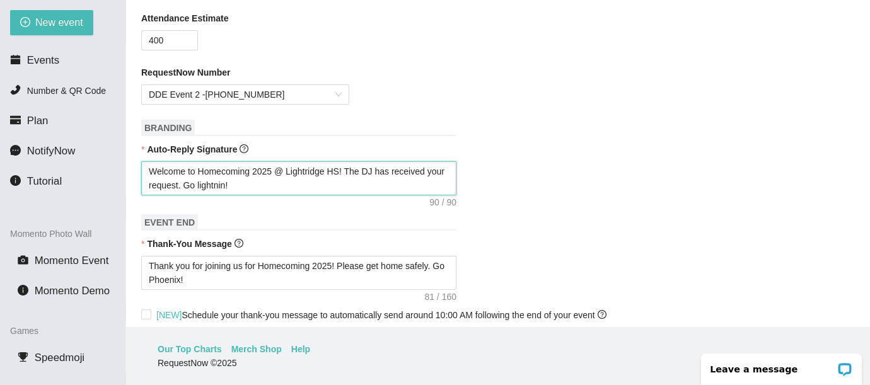
click at [334, 172] on textarea "Welcome to Homecoming 2025 @ Lightridge HS! The DJ has received your request. G…" at bounding box center [298, 178] width 315 height 34
click at [218, 184] on textarea "Welcome to Homecoming 2025 @ LHS! The DJ has received your request. Go lightnin!" at bounding box center [298, 178] width 315 height 34
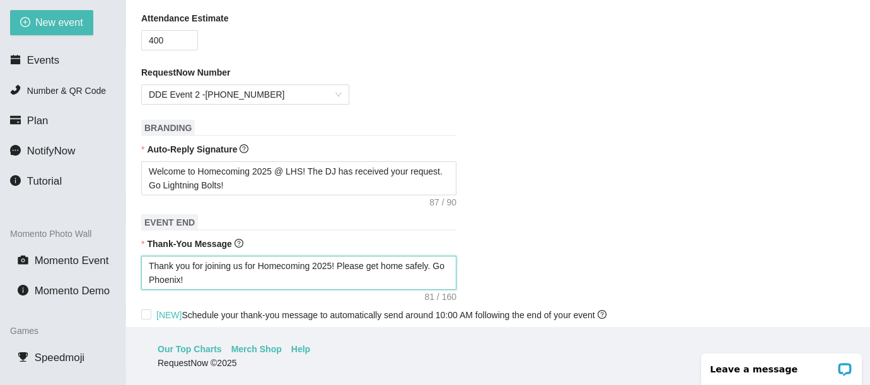
click at [177, 282] on textarea "Thank you for joining us for Homecoming 2025! Please get home safely. Go Phoeni…" at bounding box center [298, 273] width 315 height 34
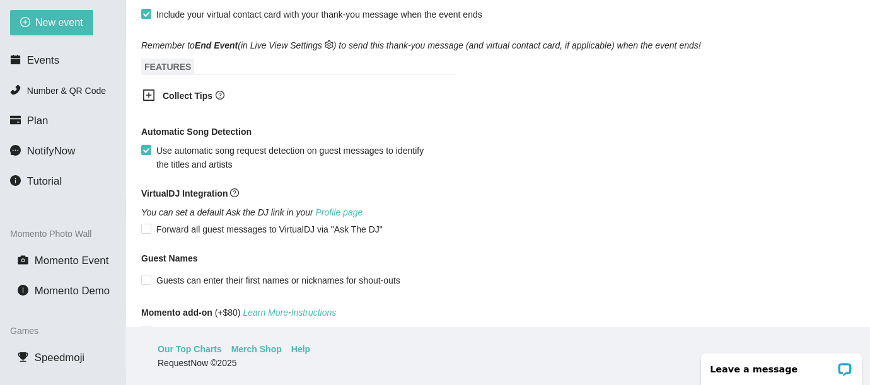
scroll to position [733, 0]
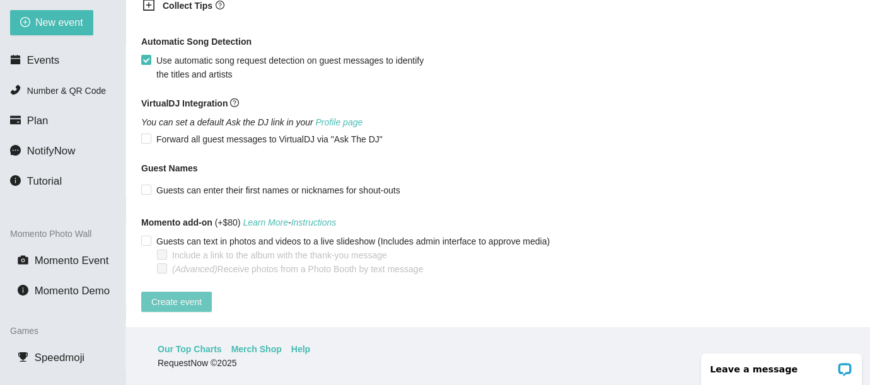
click at [186, 295] on span "Create event" at bounding box center [176, 302] width 50 height 14
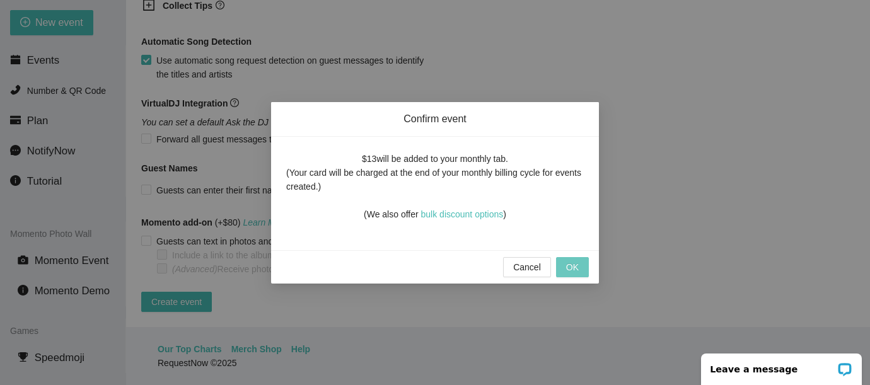
click at [578, 262] on span "OK" at bounding box center [572, 267] width 13 height 14
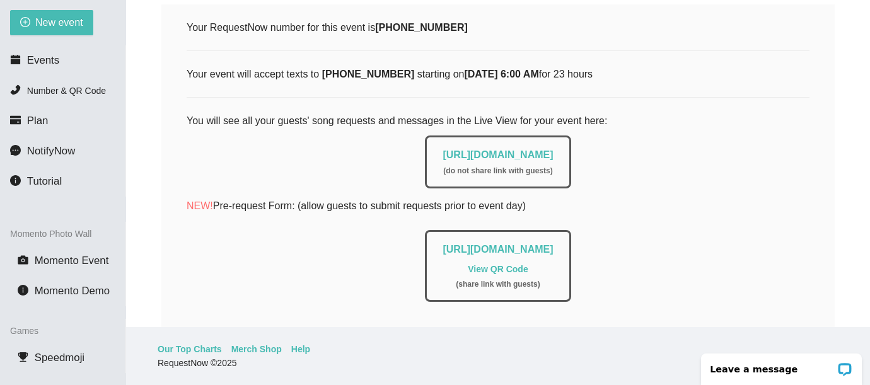
scroll to position [0, 0]
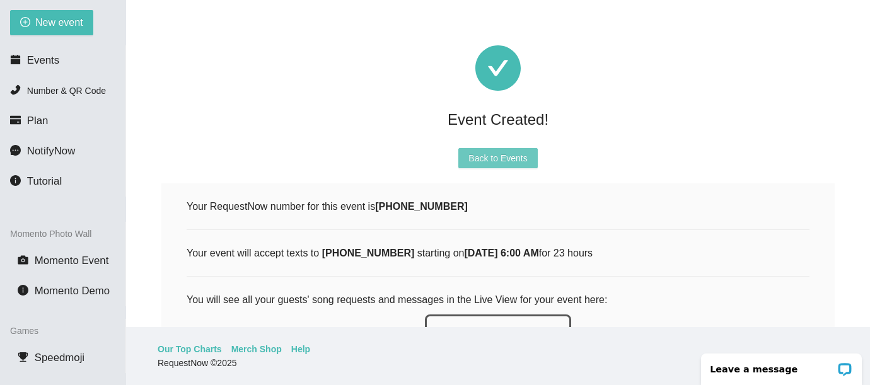
click at [490, 160] on span "Back to Events" at bounding box center [498, 158] width 59 height 14
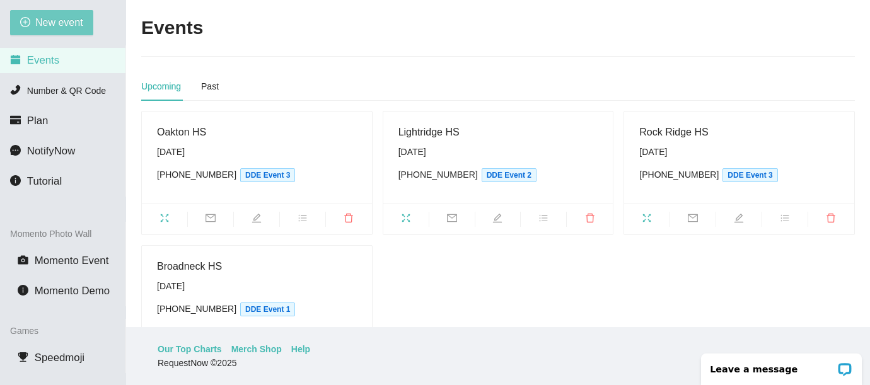
click at [67, 21] on span "New event" at bounding box center [59, 23] width 48 height 16
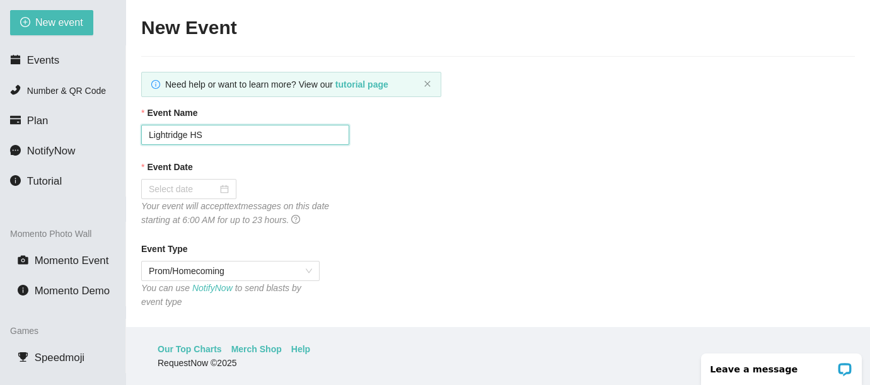
drag, startPoint x: 204, startPoint y: 134, endPoint x: 142, endPoint y: 135, distance: 61.8
click at [142, 135] on input "Lightridge HS" at bounding box center [245, 135] width 208 height 20
click at [174, 192] on input "Event Date" at bounding box center [183, 189] width 69 height 14
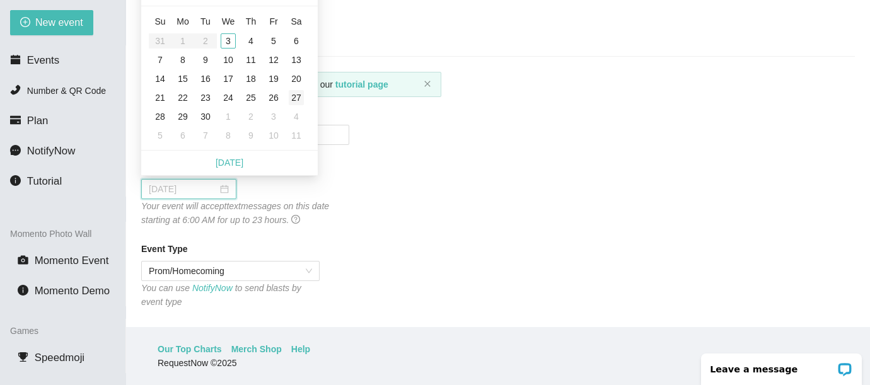
click at [302, 95] on div "27" at bounding box center [296, 97] width 15 height 15
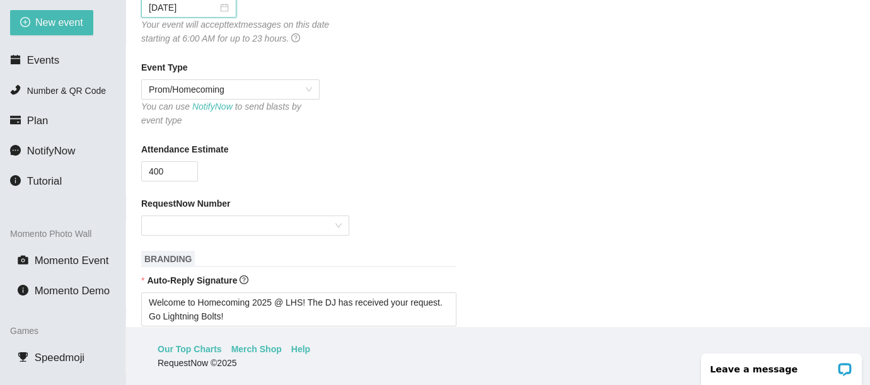
scroll to position [194, 0]
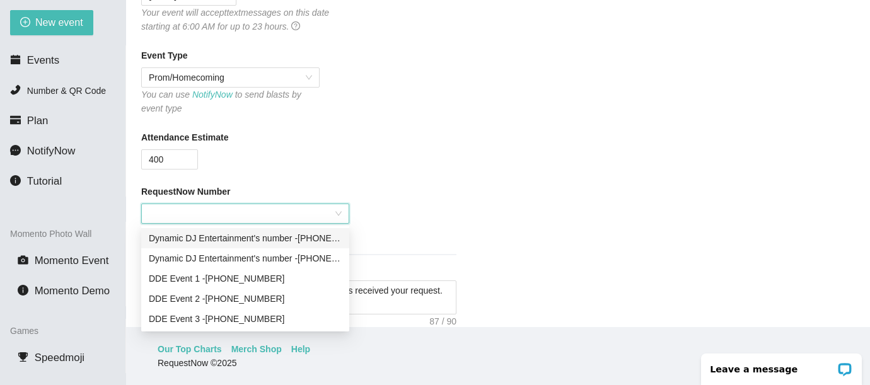
click at [276, 218] on input "RequestNow Number" at bounding box center [241, 213] width 184 height 19
click at [257, 276] on div "DDE Event [PHONE_NUMBER]" at bounding box center [245, 279] width 193 height 14
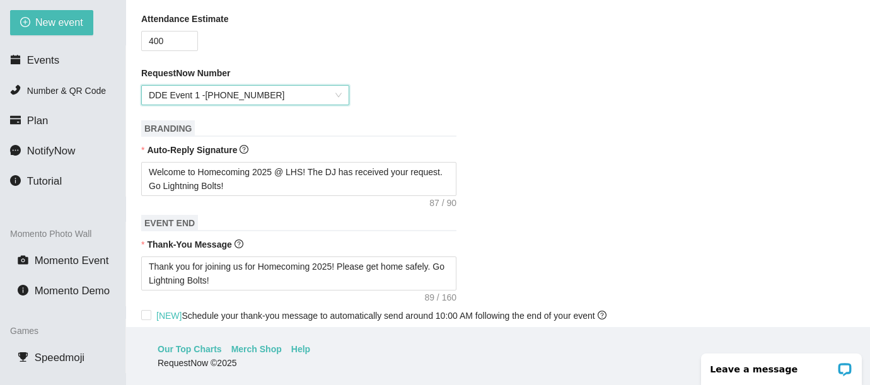
scroll to position [317, 0]
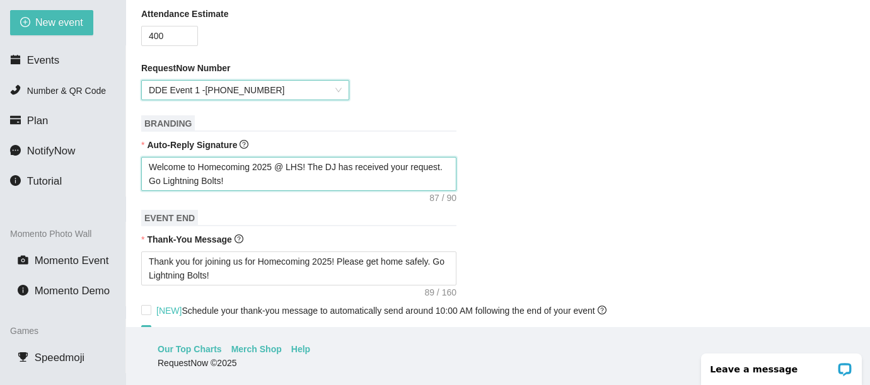
click at [301, 166] on textarea "Welcome to Homecoming 2025 @ LHS! The DJ has received your request. Go Lightnin…" at bounding box center [298, 174] width 315 height 34
drag, startPoint x: 259, startPoint y: 178, endPoint x: 201, endPoint y: 180, distance: 58.0
click at [201, 180] on textarea "Welcome to Homecoming 2025 @ [PERSON_NAME]! The DJ has received your request. G…" at bounding box center [298, 174] width 315 height 34
click at [291, 166] on textarea "Welcome to Homecoming 2025 @ [PERSON_NAME]! The DJ has received your request. G…" at bounding box center [298, 174] width 315 height 34
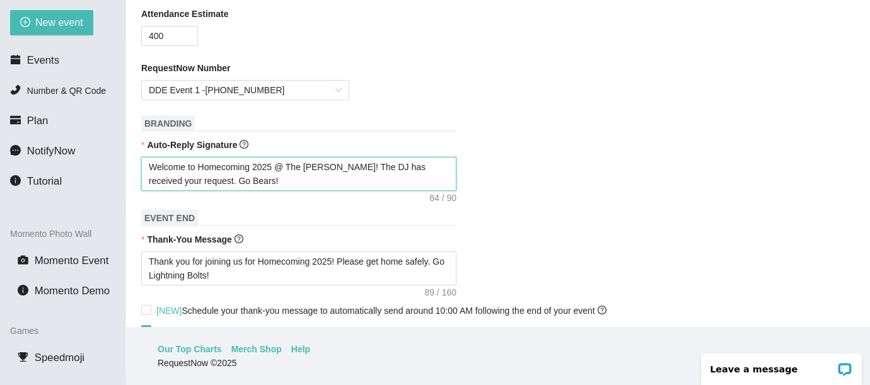
click at [337, 166] on textarea "Welcome to Homecoming 2025 @ The [PERSON_NAME]! The DJ has received your reques…" at bounding box center [298, 174] width 315 height 34
click at [281, 165] on textarea "Welcome to Homecoming 2025 @ The [PERSON_NAME]! The DJ has received your reques…" at bounding box center [298, 174] width 315 height 34
click at [366, 166] on textarea "Welcome to Homecoming 2025@ The [PERSON_NAME]! The DJ has received your request…" at bounding box center [298, 174] width 315 height 34
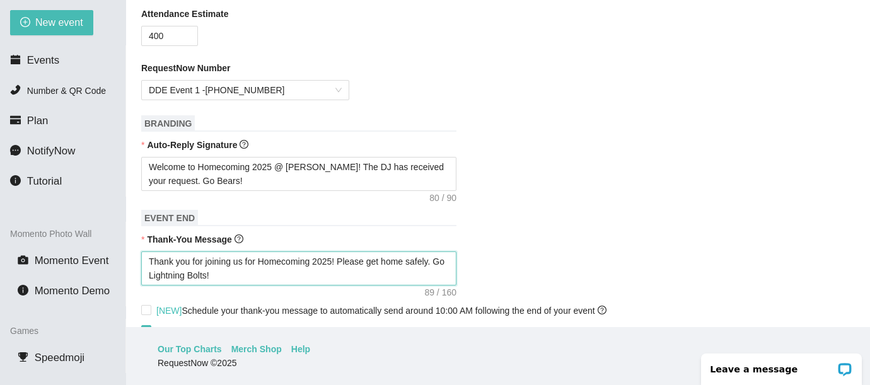
drag, startPoint x: 219, startPoint y: 274, endPoint x: 164, endPoint y: 276, distance: 54.9
click at [164, 276] on textarea "Thank you for joining us for Homecoming 2025! Please get home safely. Go Lightn…" at bounding box center [298, 269] width 315 height 34
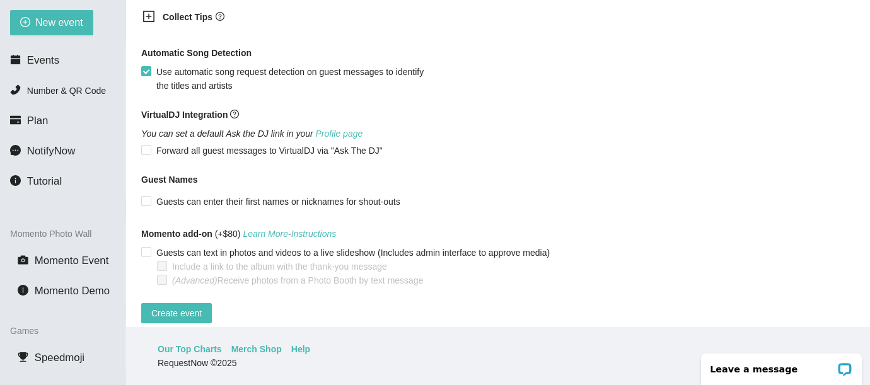
scroll to position [733, 0]
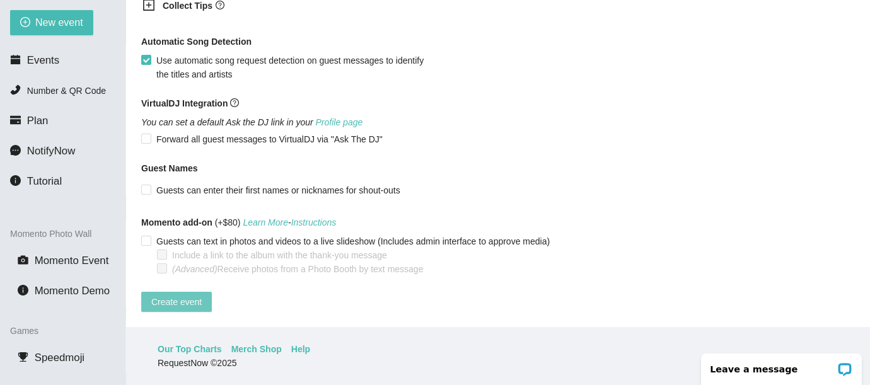
click at [187, 295] on span "Create event" at bounding box center [176, 302] width 50 height 14
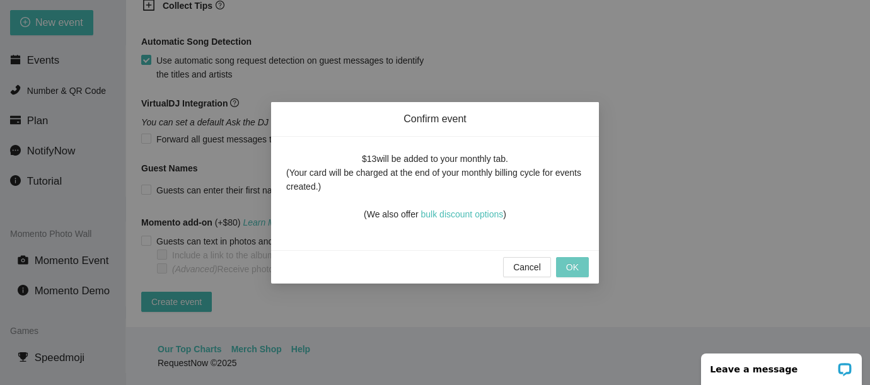
click at [572, 270] on span "OK" at bounding box center [572, 267] width 13 height 14
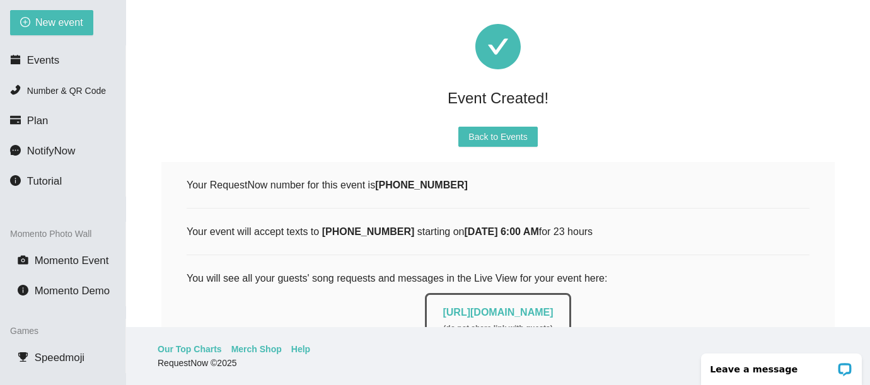
scroll to position [0, 0]
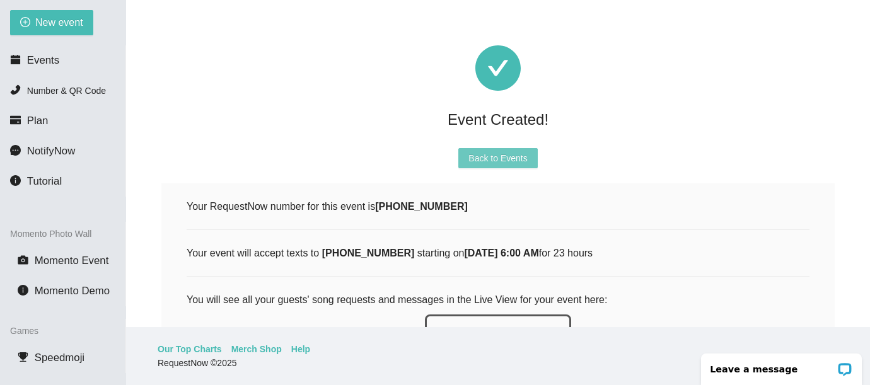
click at [491, 150] on button "Back to Events" at bounding box center [497, 158] width 79 height 20
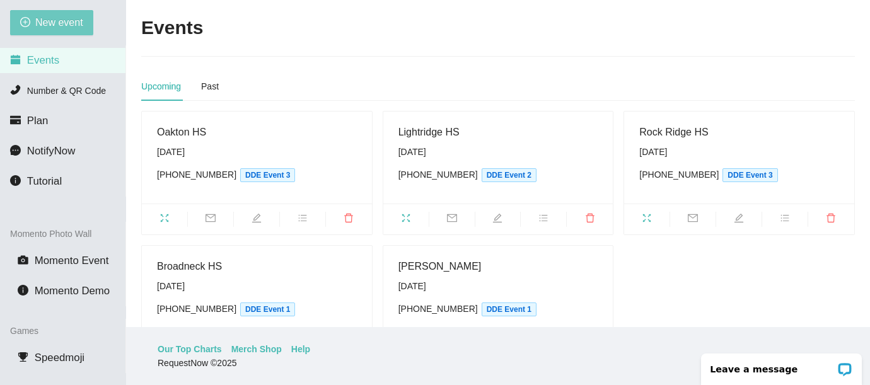
click at [61, 27] on span "New event" at bounding box center [59, 23] width 48 height 16
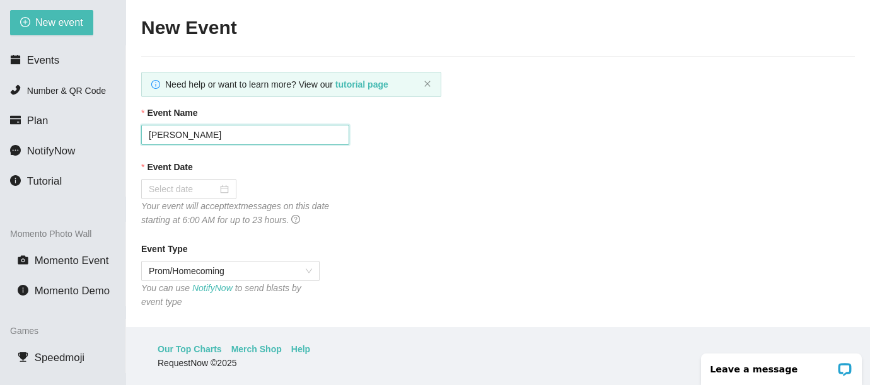
drag, startPoint x: 200, startPoint y: 132, endPoint x: 98, endPoint y: 137, distance: 102.3
click at [98, 137] on section "New event Events Number & QR Code Plan NotifyNow Tutorial Momento Photo Wall Mo…" at bounding box center [435, 192] width 870 height 385
click at [175, 184] on input "Event Date" at bounding box center [183, 189] width 69 height 14
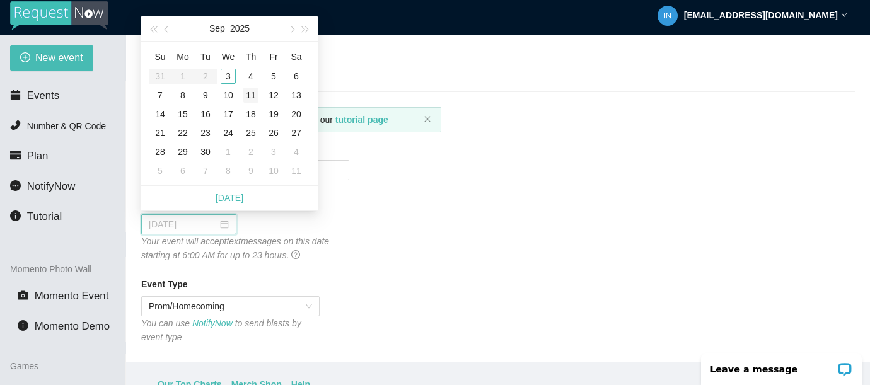
scroll to position [3, 0]
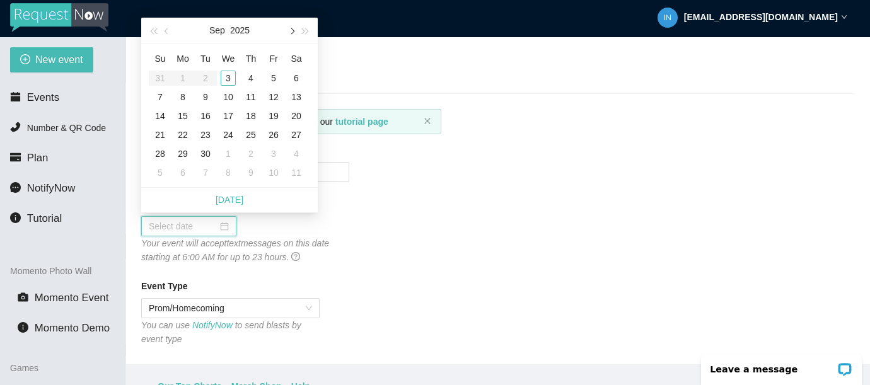
click at [294, 35] on button "button" at bounding box center [291, 30] width 14 height 25
click at [298, 78] on div "4" at bounding box center [296, 78] width 15 height 15
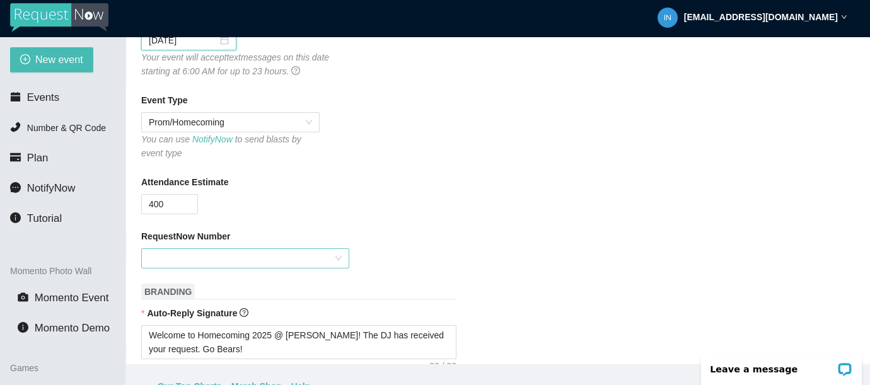
scroll to position [187, 0]
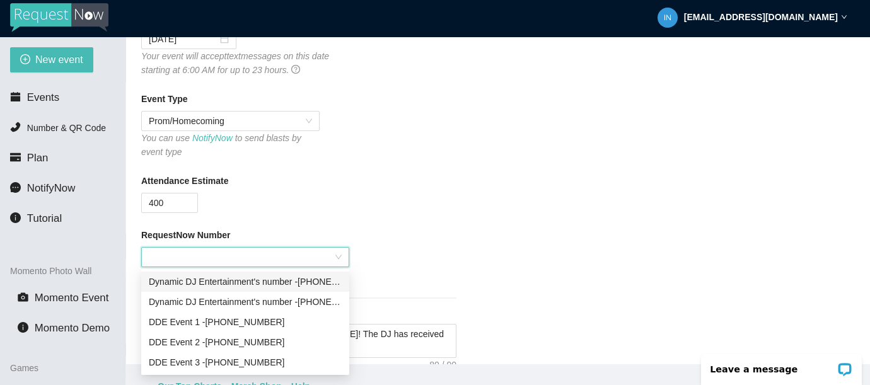
click at [178, 255] on input "RequestNow Number" at bounding box center [241, 257] width 184 height 19
click at [228, 322] on div "DDE Event [PHONE_NUMBER]" at bounding box center [245, 322] width 193 height 14
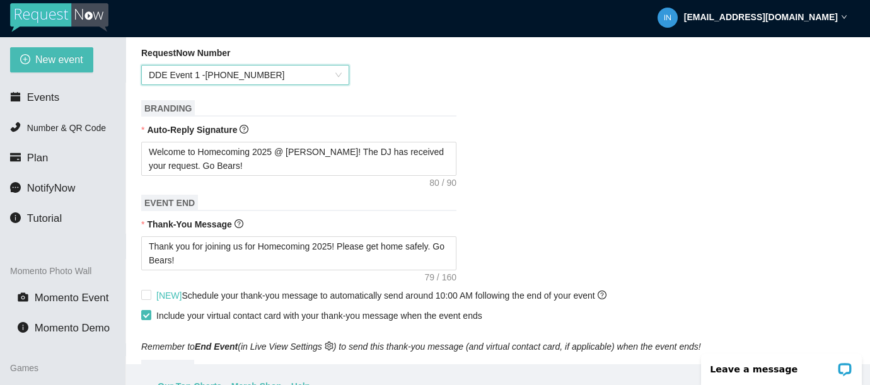
scroll to position [372, 0]
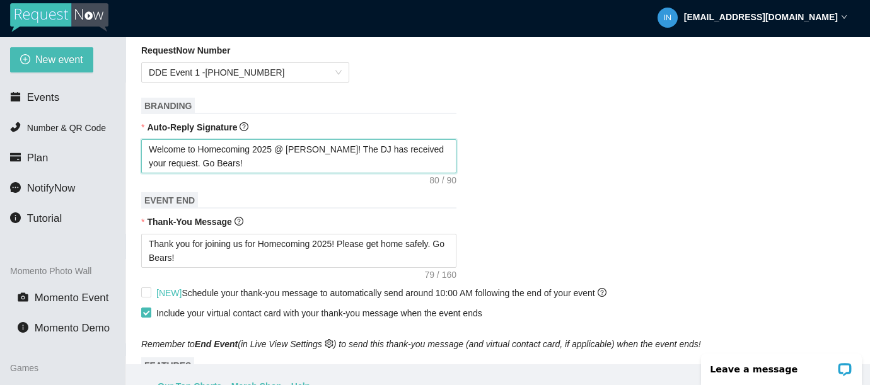
drag, startPoint x: 321, startPoint y: 149, endPoint x: 290, endPoint y: 149, distance: 30.9
click at [290, 149] on textarea "Welcome to Homecoming 2025 @ [PERSON_NAME]! The DJ has received your request. G…" at bounding box center [298, 156] width 315 height 34
click at [205, 164] on textarea "Welcome to Homecoming 2025 @ DeMatha! The DJ has received your request. Go Bear…" at bounding box center [298, 156] width 315 height 34
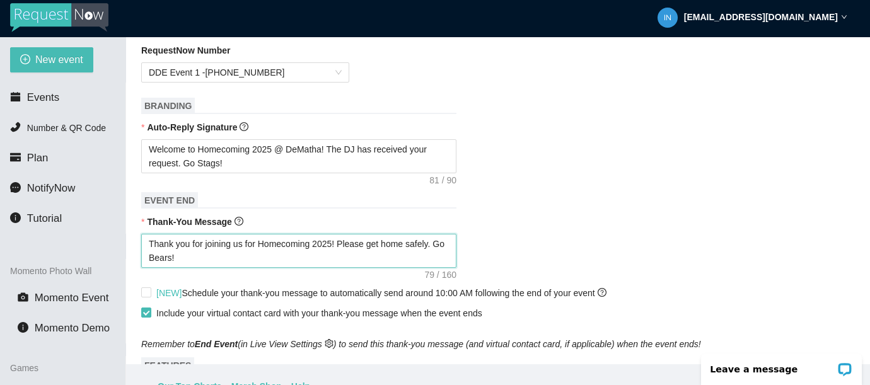
click at [175, 259] on textarea "Thank you for joining us for Homecoming 2025! Please get home safely. Go Bears!" at bounding box center [298, 251] width 315 height 34
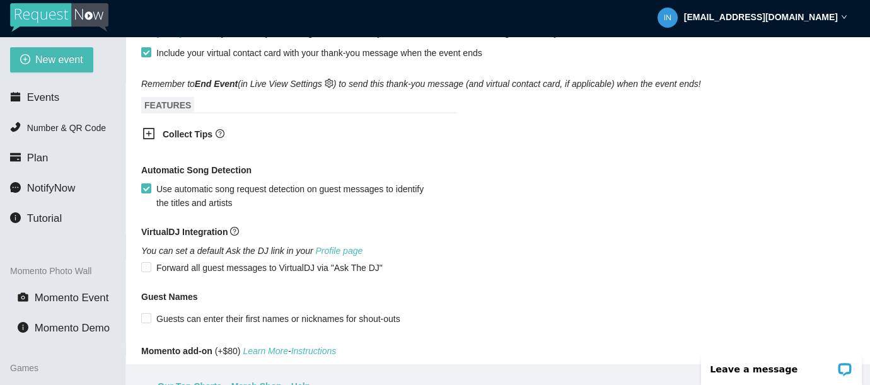
scroll to position [733, 0]
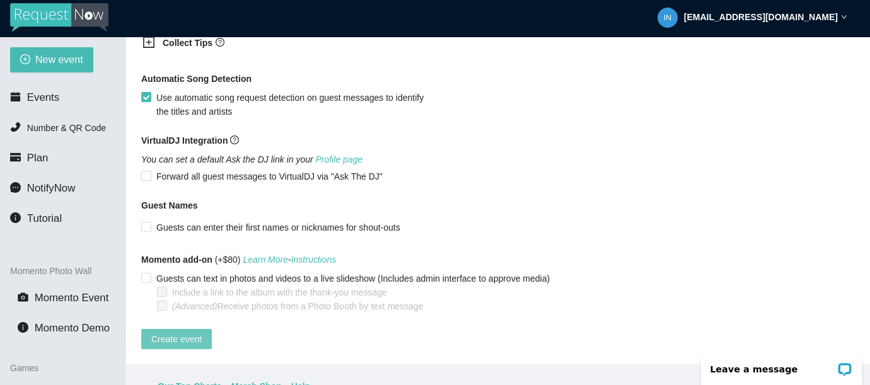
click at [180, 332] on span "Create event" at bounding box center [176, 339] width 50 height 14
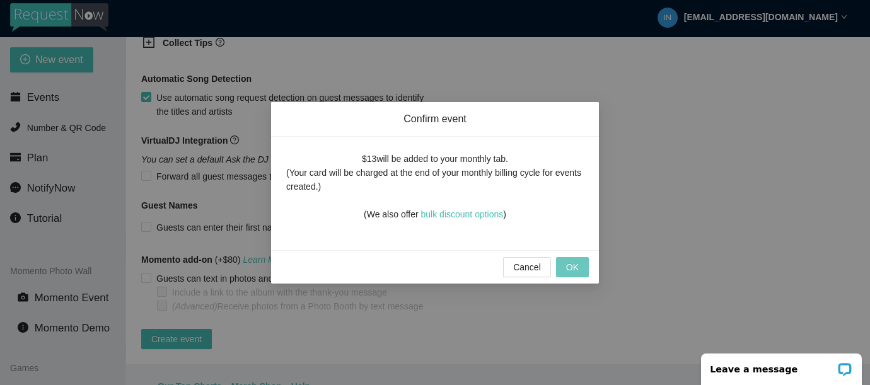
click at [573, 267] on span "OK" at bounding box center [572, 267] width 13 height 14
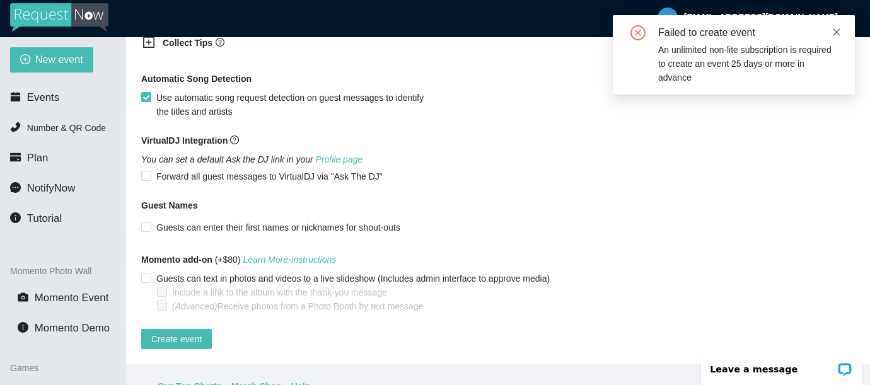
click at [838, 36] on icon "close" at bounding box center [836, 32] width 9 height 9
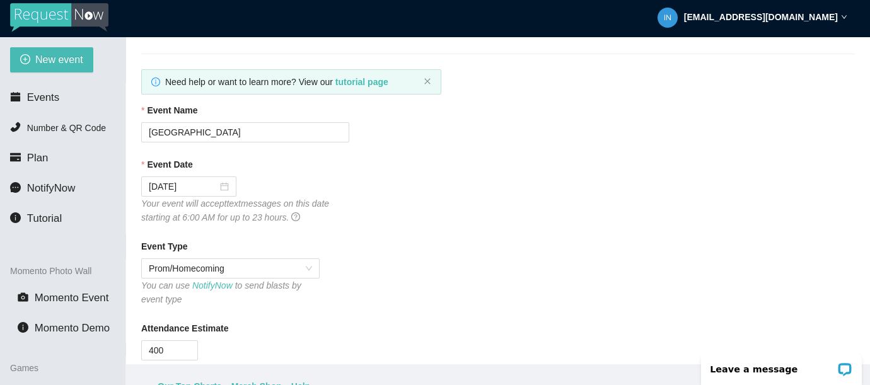
scroll to position [0, 0]
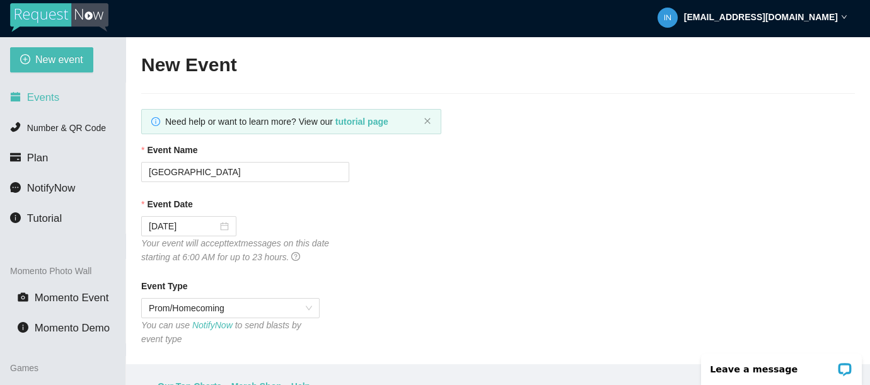
click at [55, 97] on span "Events" at bounding box center [43, 97] width 32 height 12
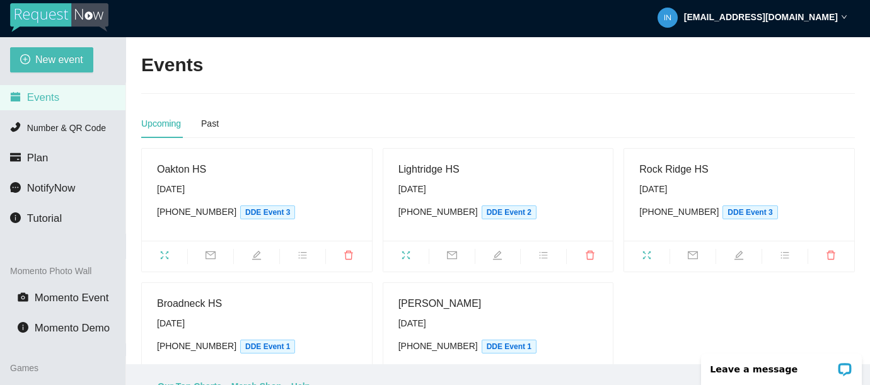
click at [816, 17] on strong "[EMAIL_ADDRESS][DOMAIN_NAME]" at bounding box center [761, 17] width 154 height 10
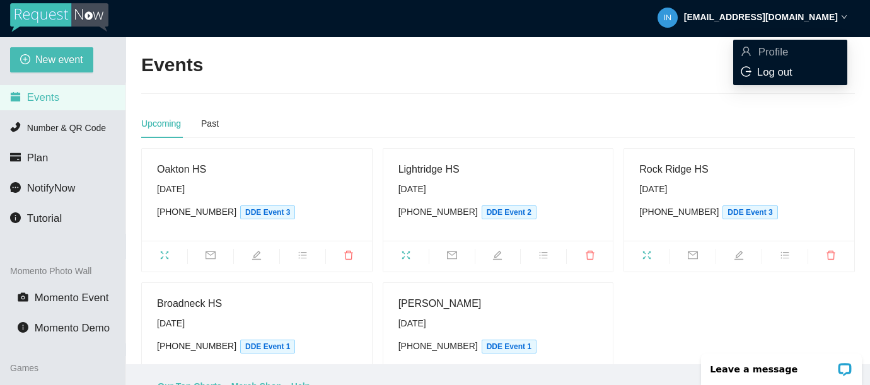
click at [780, 73] on span "Log out" at bounding box center [774, 72] width 35 height 12
